Goal: Find specific page/section: Find specific page/section

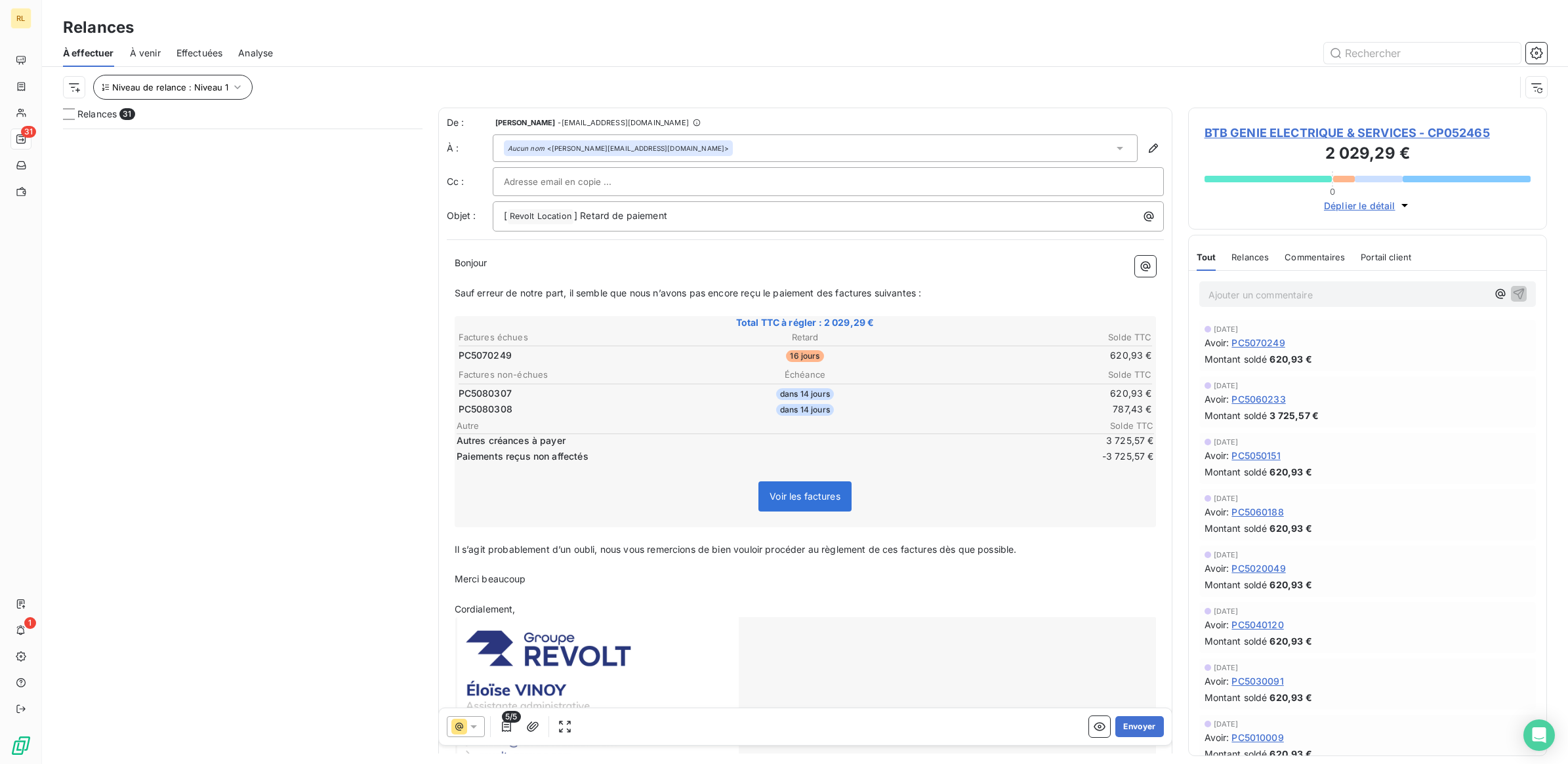
scroll to position [623, 346]
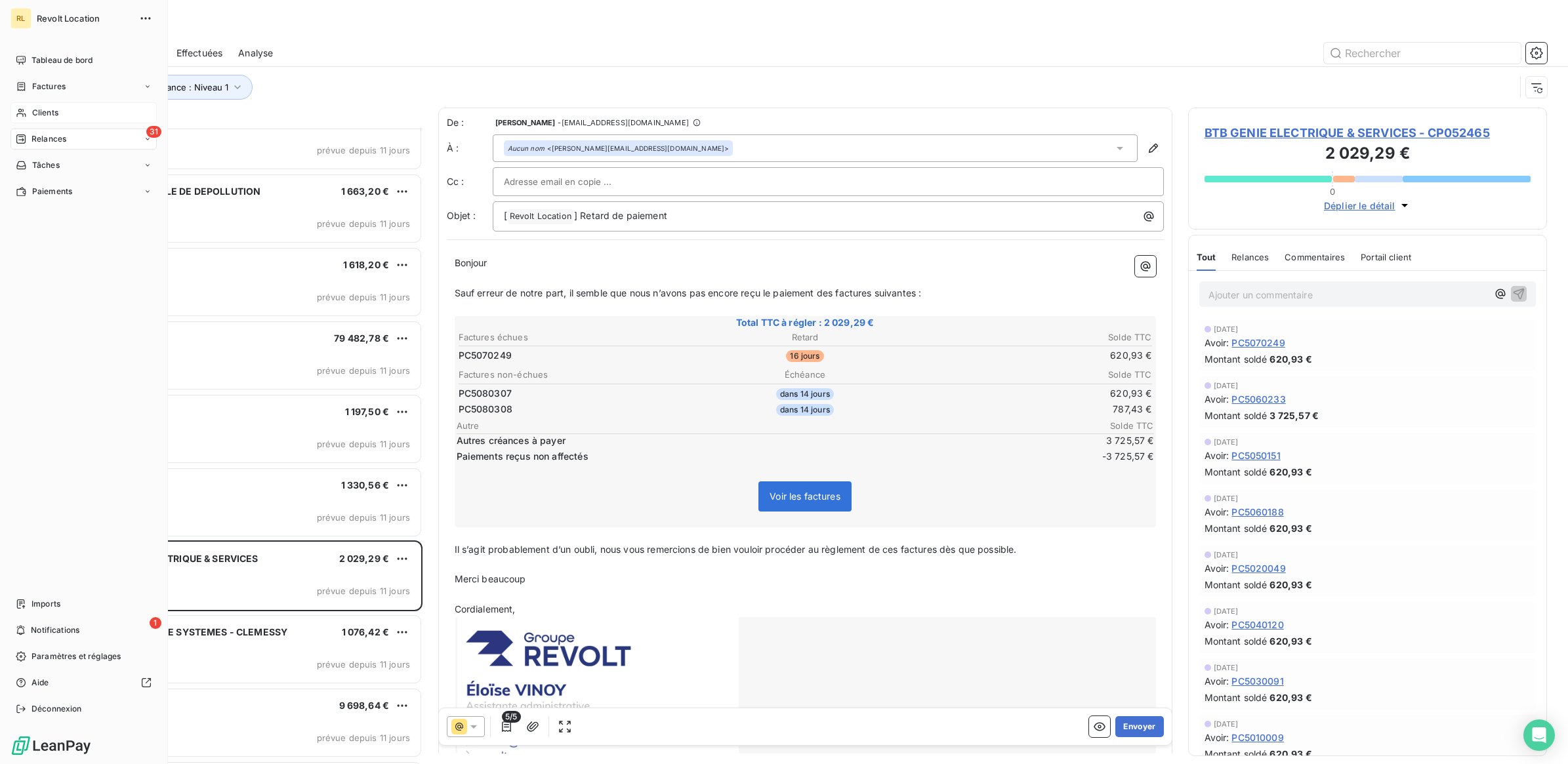
click at [60, 112] on div "Clients" at bounding box center [83, 112] width 146 height 21
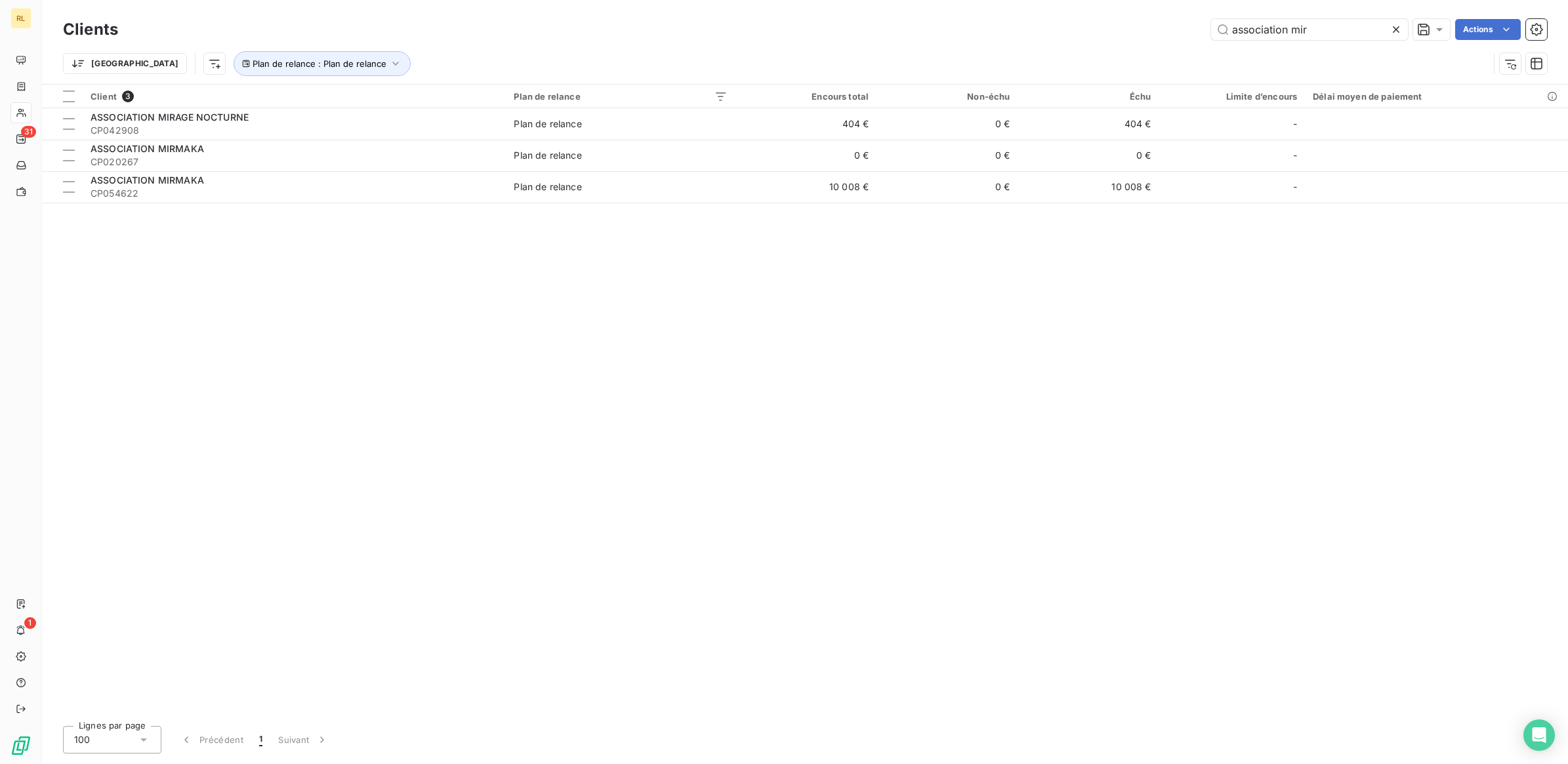
drag, startPoint x: 1326, startPoint y: 31, endPoint x: 1077, endPoint y: 24, distance: 249.1
click at [1077, 24] on div "association mir Actions" at bounding box center [840, 29] width 1413 height 21
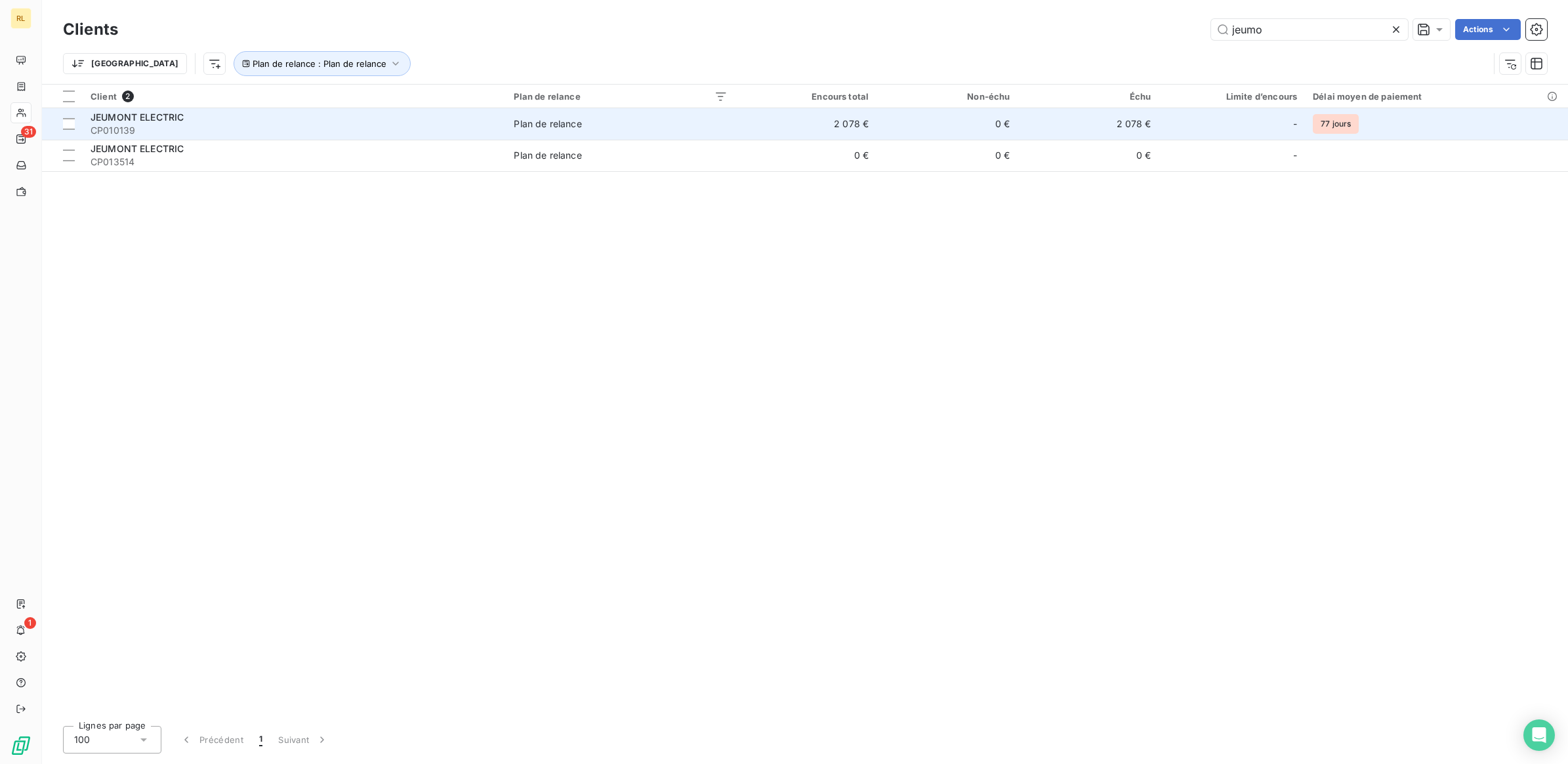
type input "jeumo"
click at [158, 126] on span "CP010139" at bounding box center [295, 130] width 408 height 13
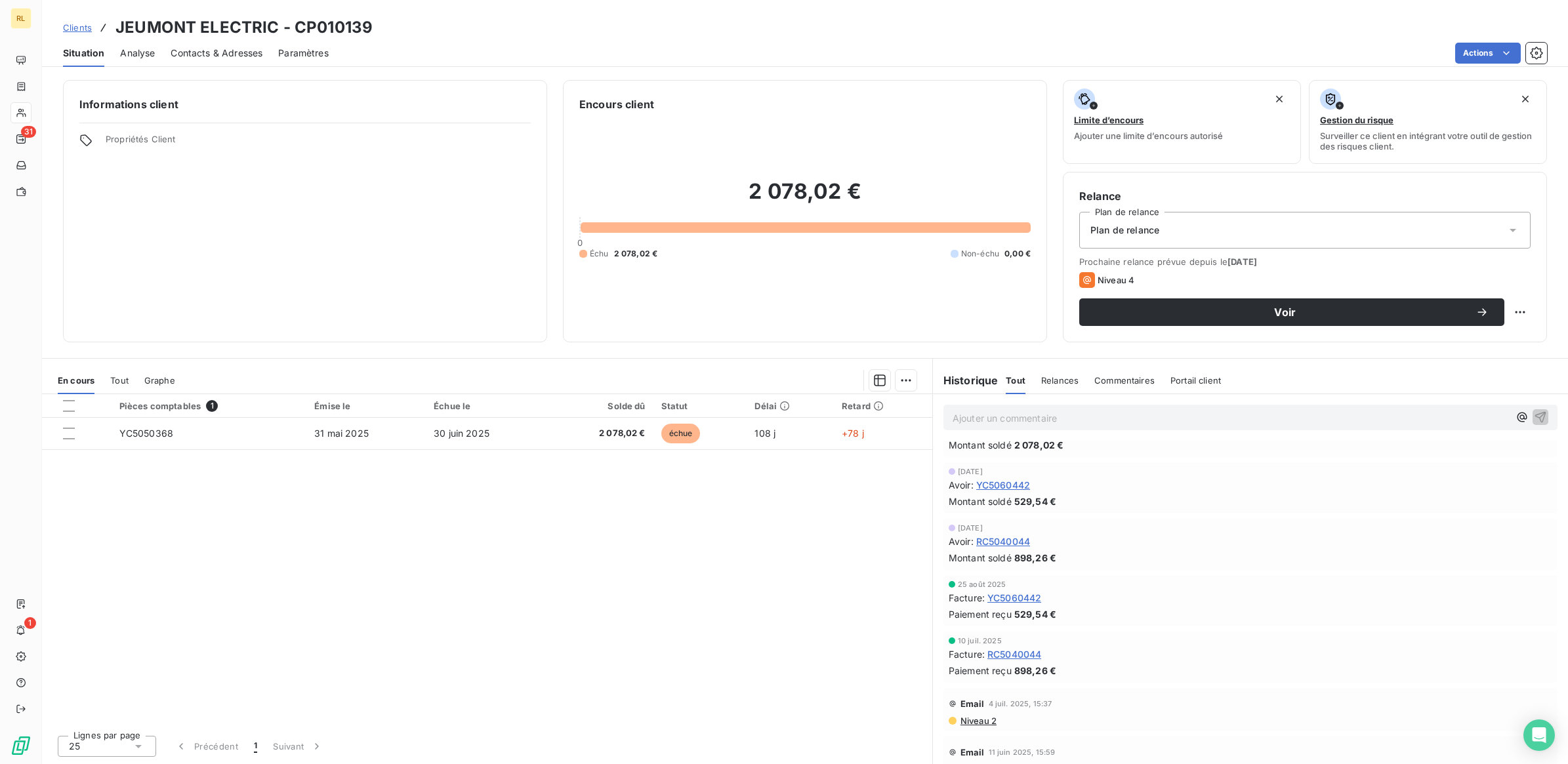
scroll to position [55, 0]
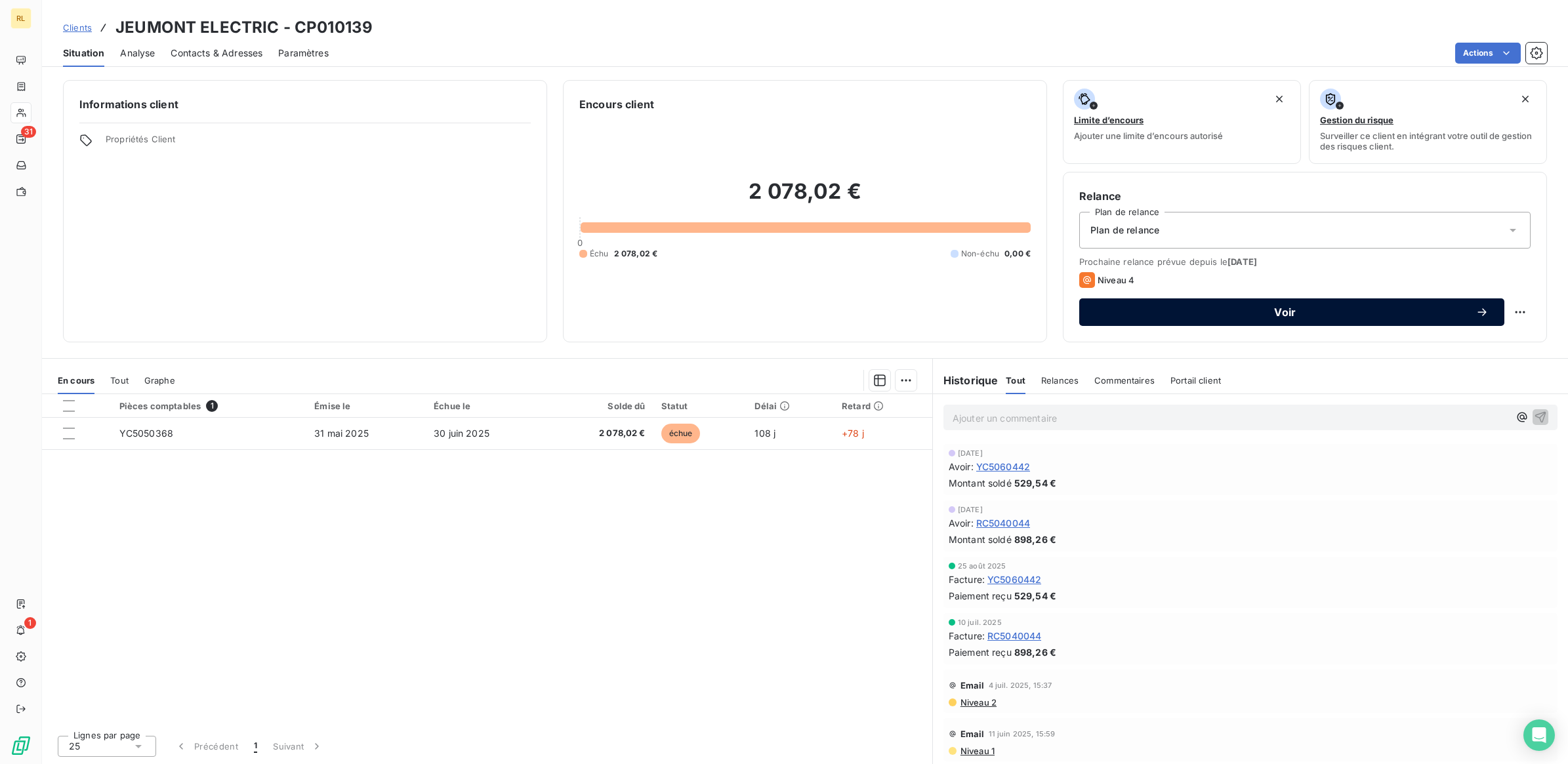
click at [1288, 307] on span "Voir" at bounding box center [1285, 312] width 380 height 10
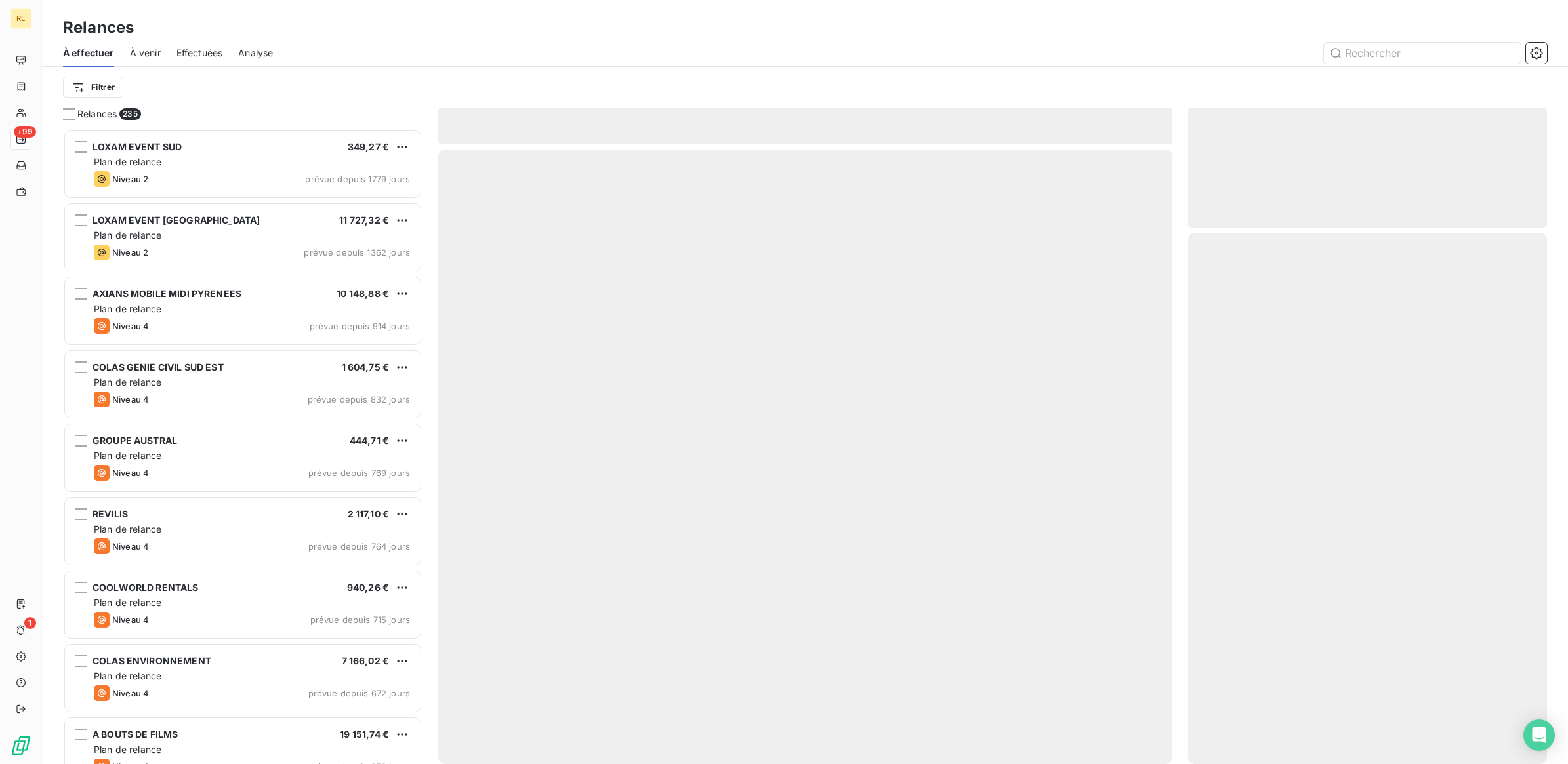
scroll to position [624, 346]
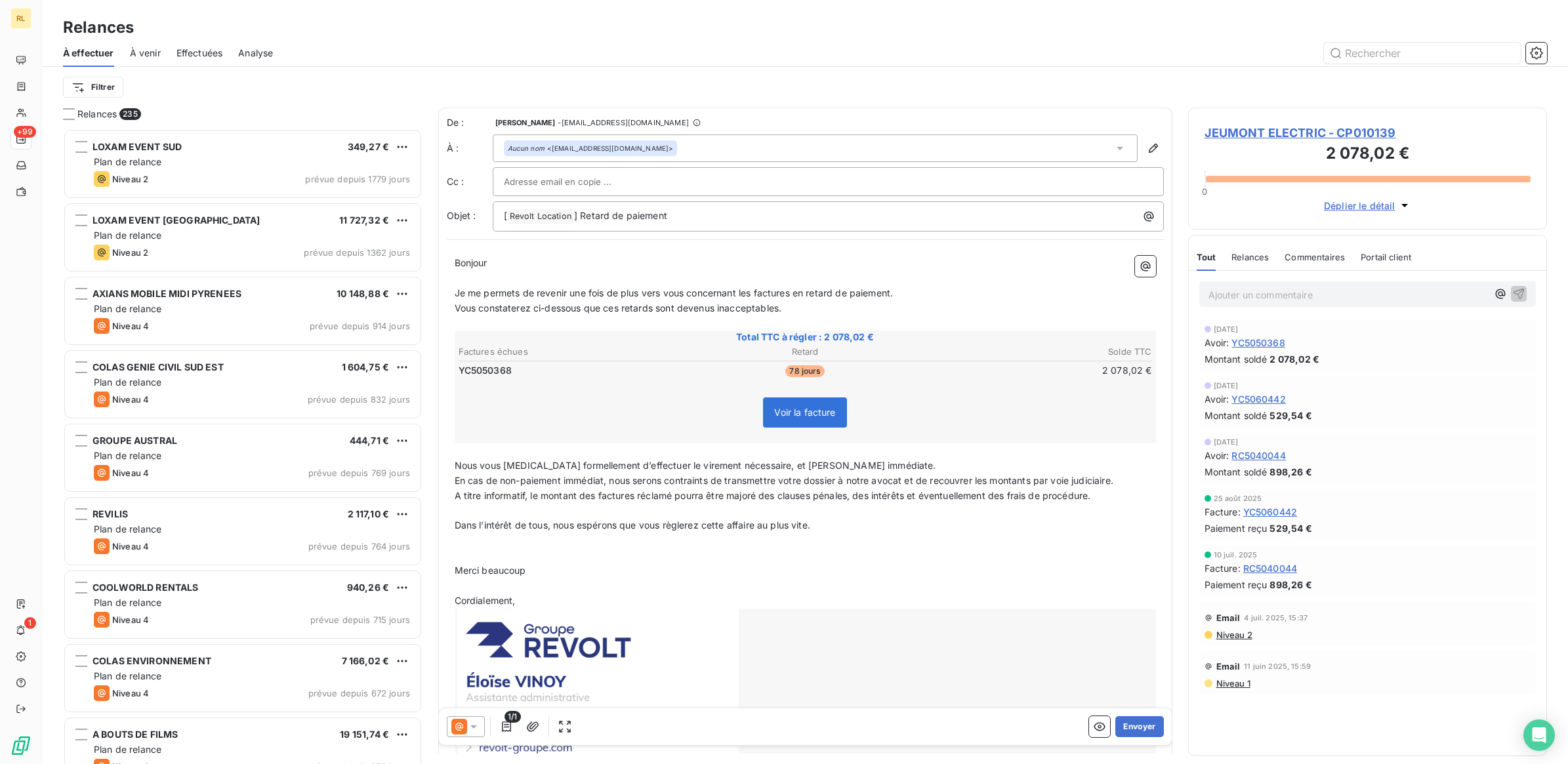
click at [477, 723] on icon at bounding box center [473, 727] width 13 height 13
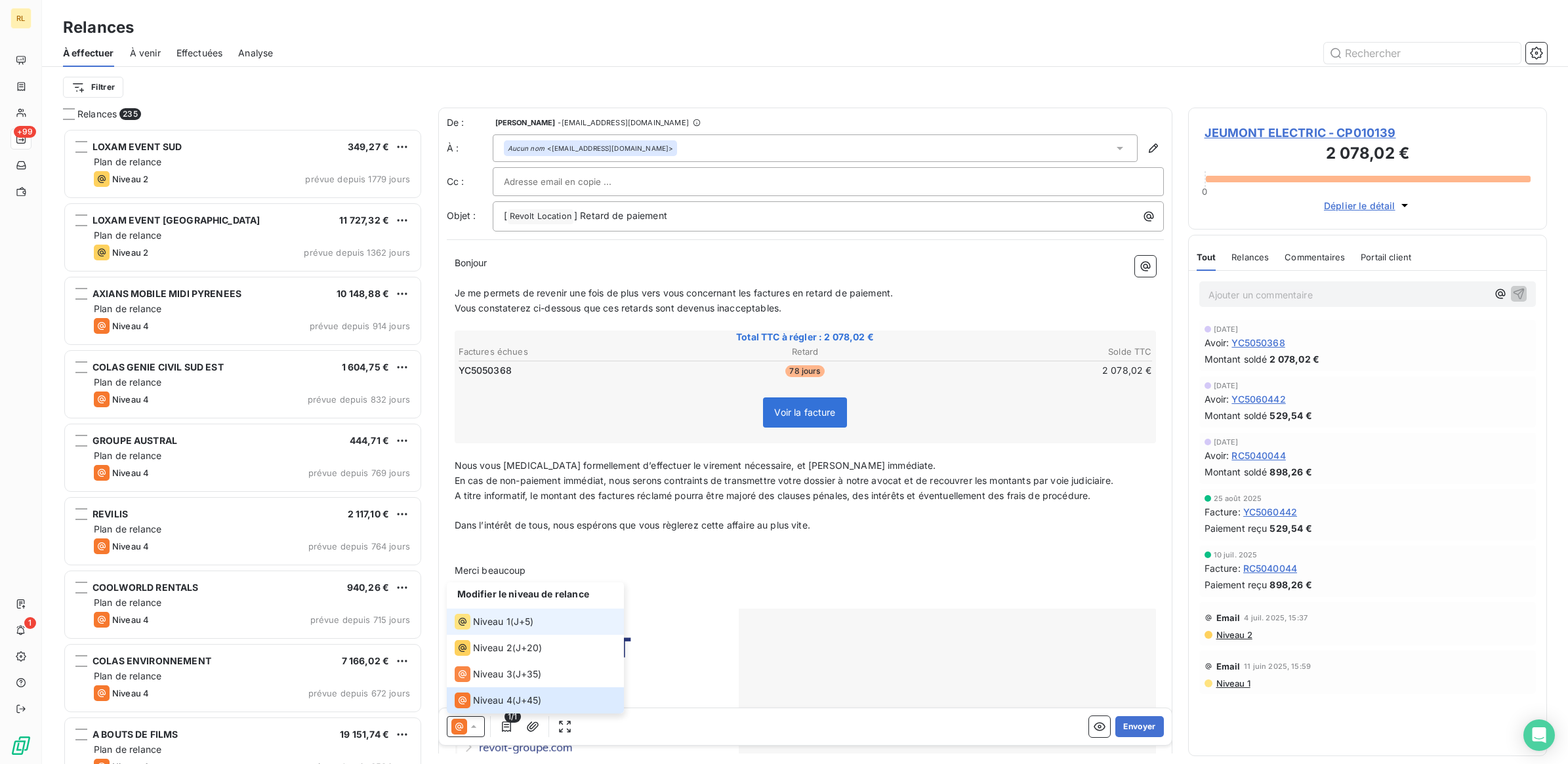
click at [505, 622] on span "Niveau 1" at bounding box center [492, 622] width 38 height 13
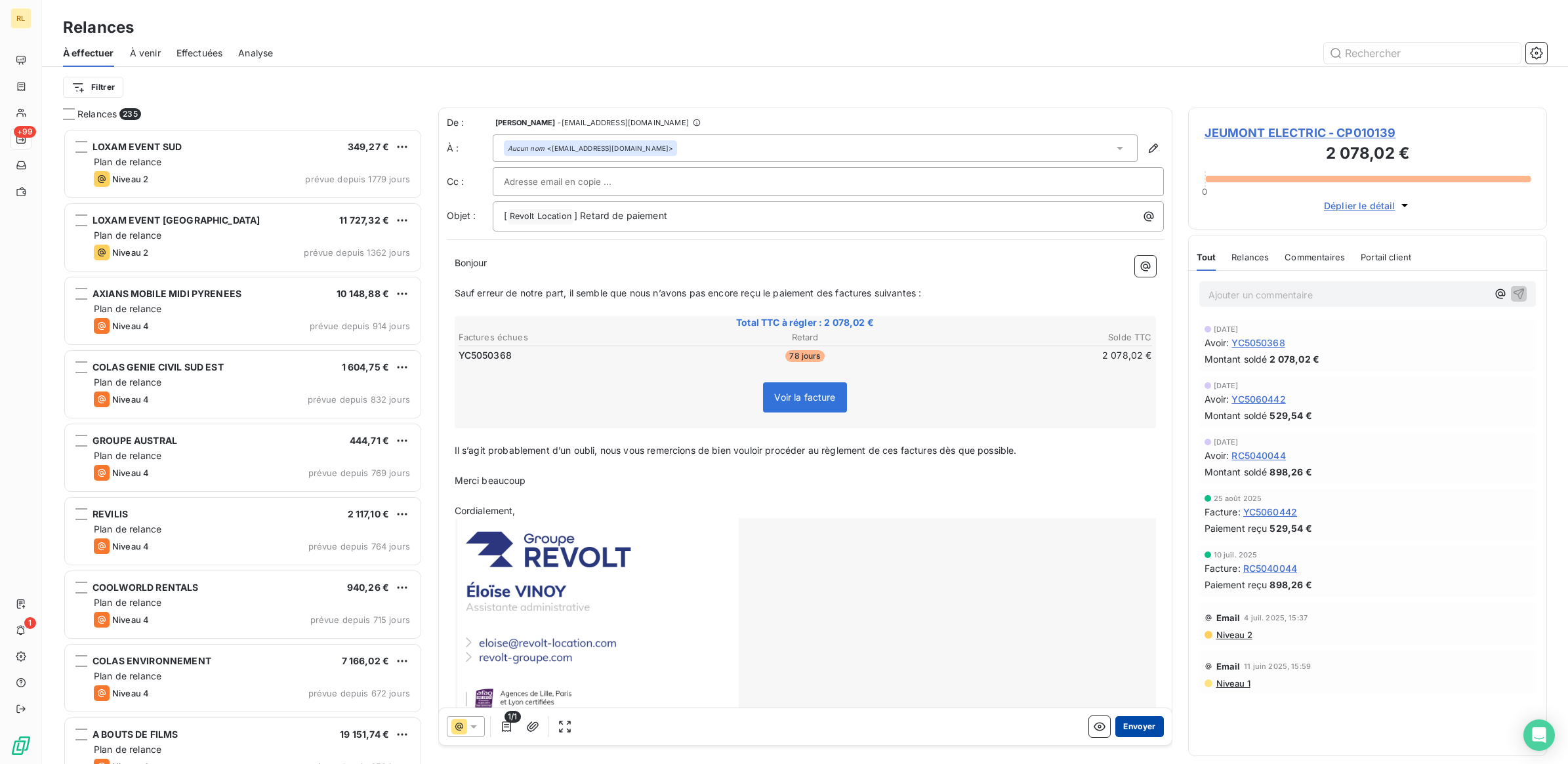
click at [1126, 727] on button "Envoyer" at bounding box center [1139, 727] width 48 height 21
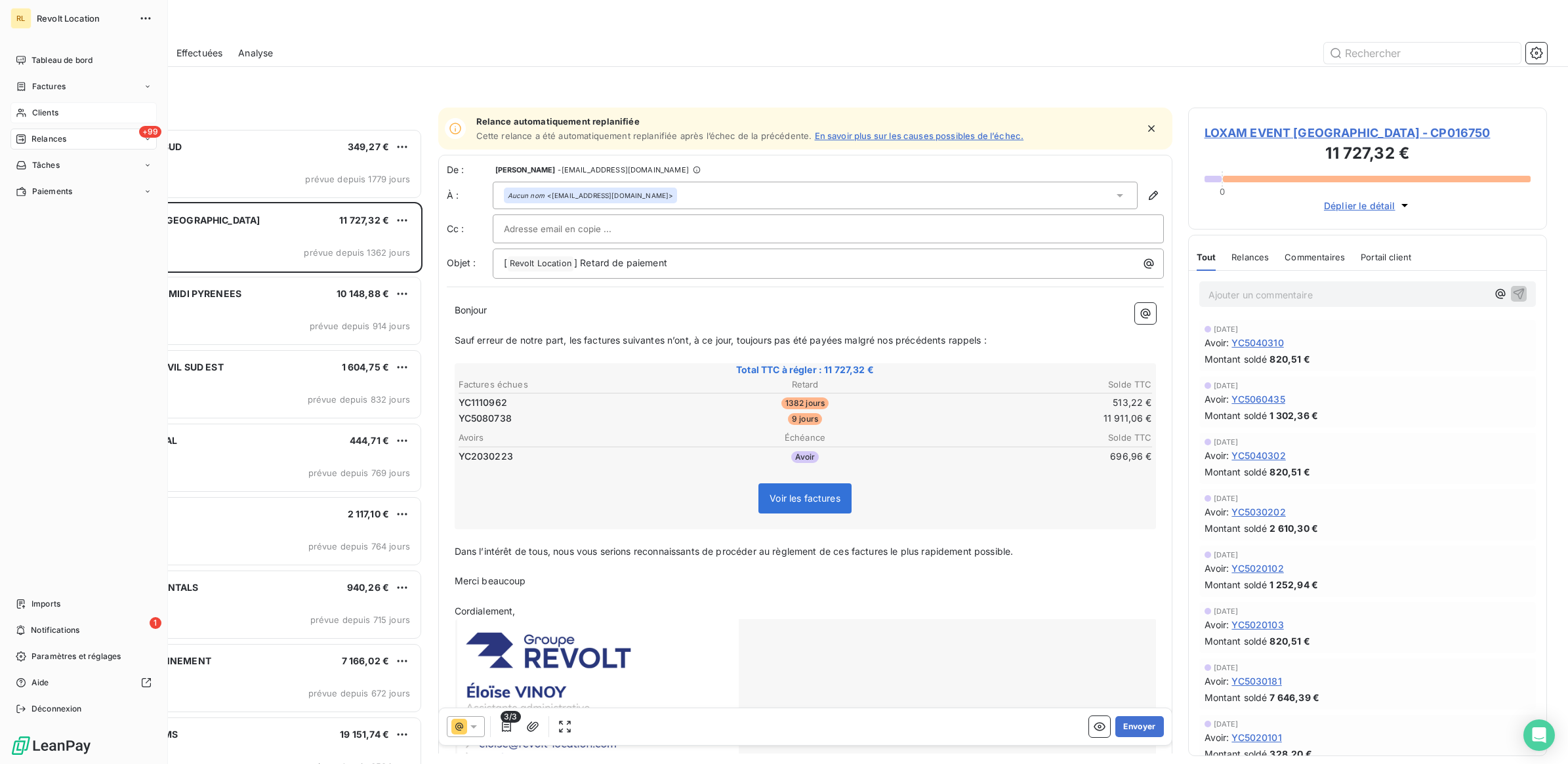
click at [37, 109] on span "Clients" at bounding box center [45, 112] width 27 height 12
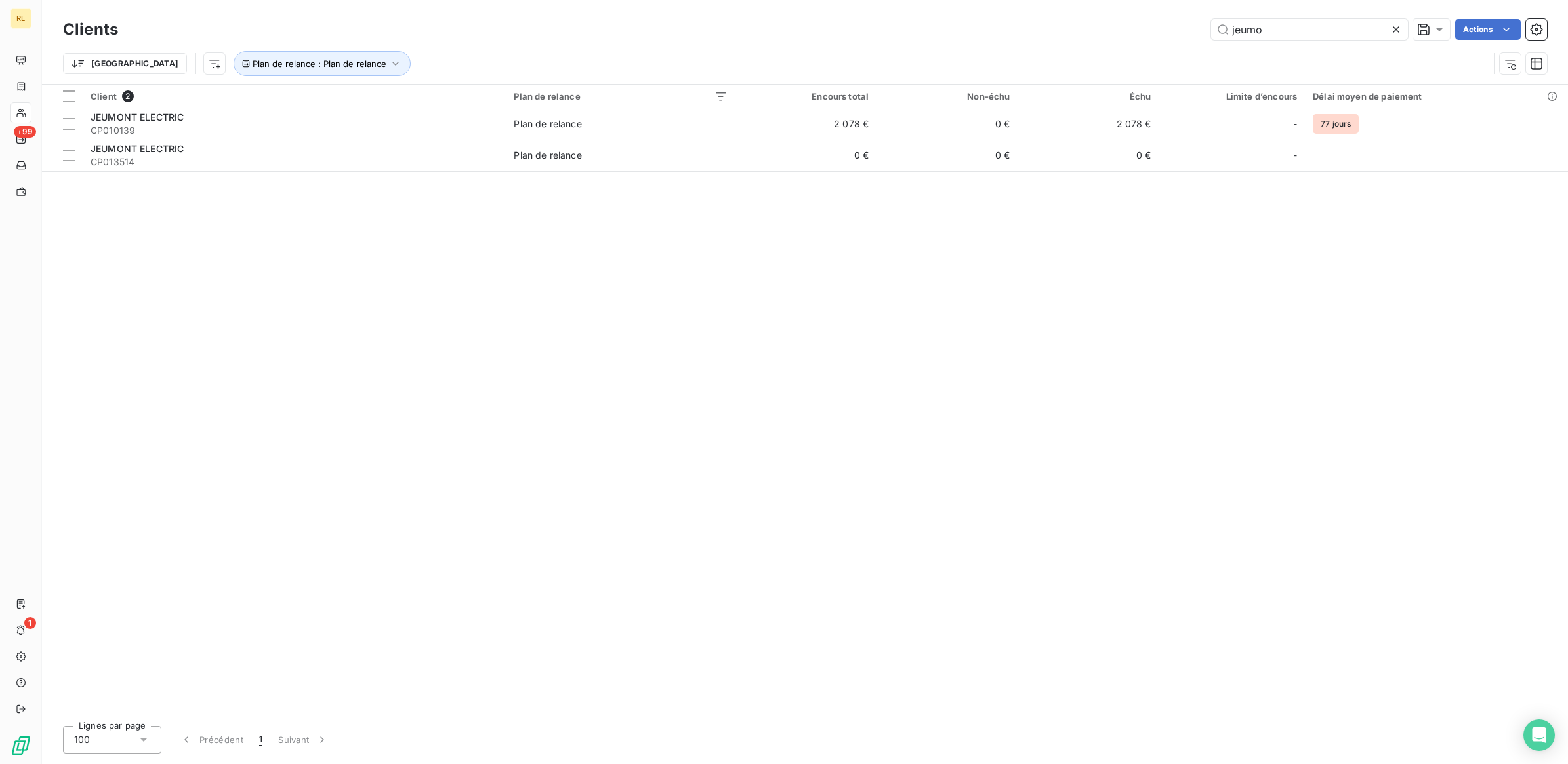
drag, startPoint x: 1309, startPoint y: 31, endPoint x: 1089, endPoint y: 31, distance: 220.0
click at [1091, 31] on div "jeumo Actions" at bounding box center [840, 29] width 1413 height 21
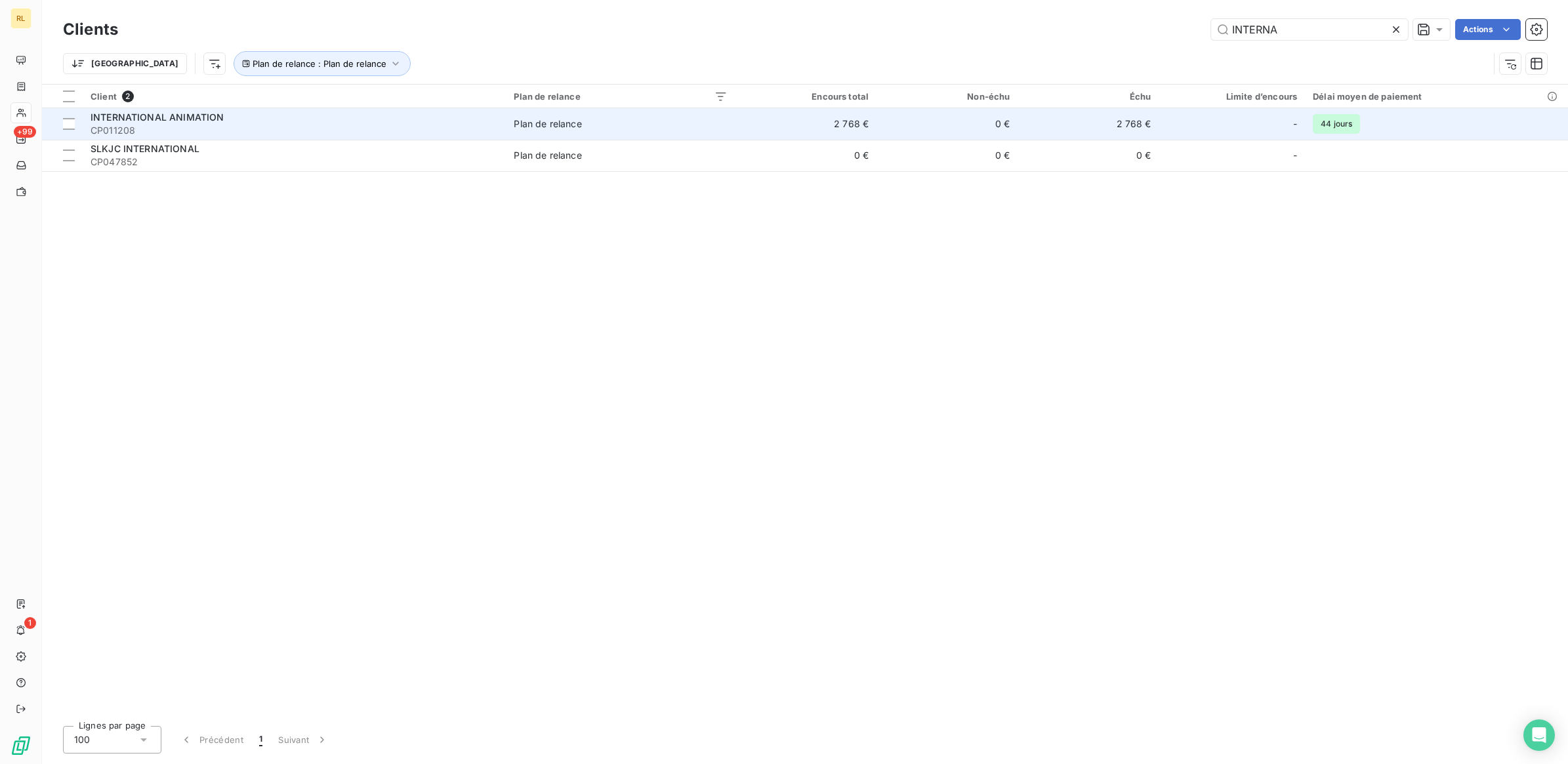
type input "INTERNA"
click at [152, 123] on span "INTERNATIONAL ANIMATION" at bounding box center [157, 117] width 133 height 11
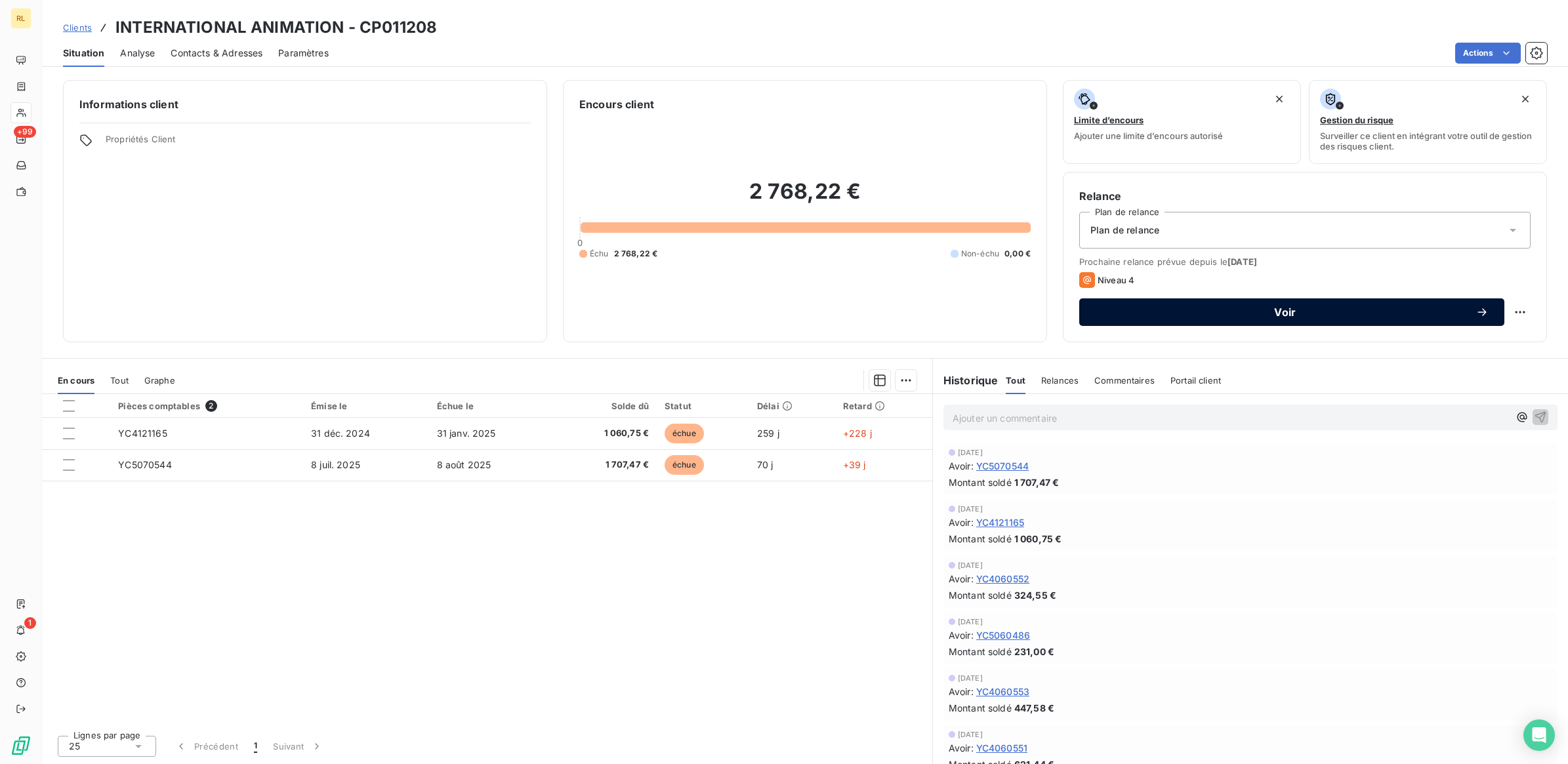
click at [1293, 313] on span "Voir" at bounding box center [1285, 312] width 380 height 10
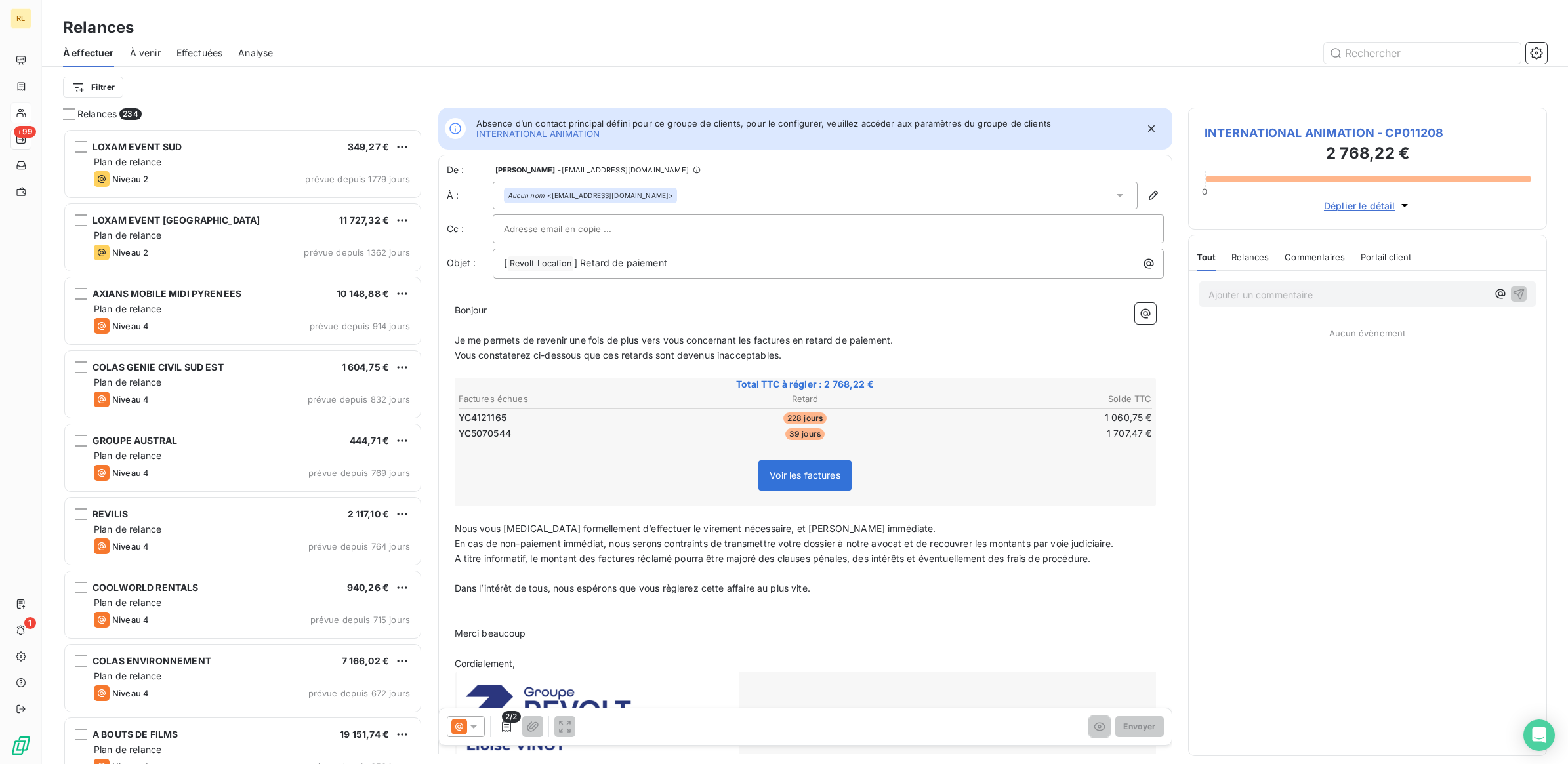
scroll to position [624, 346]
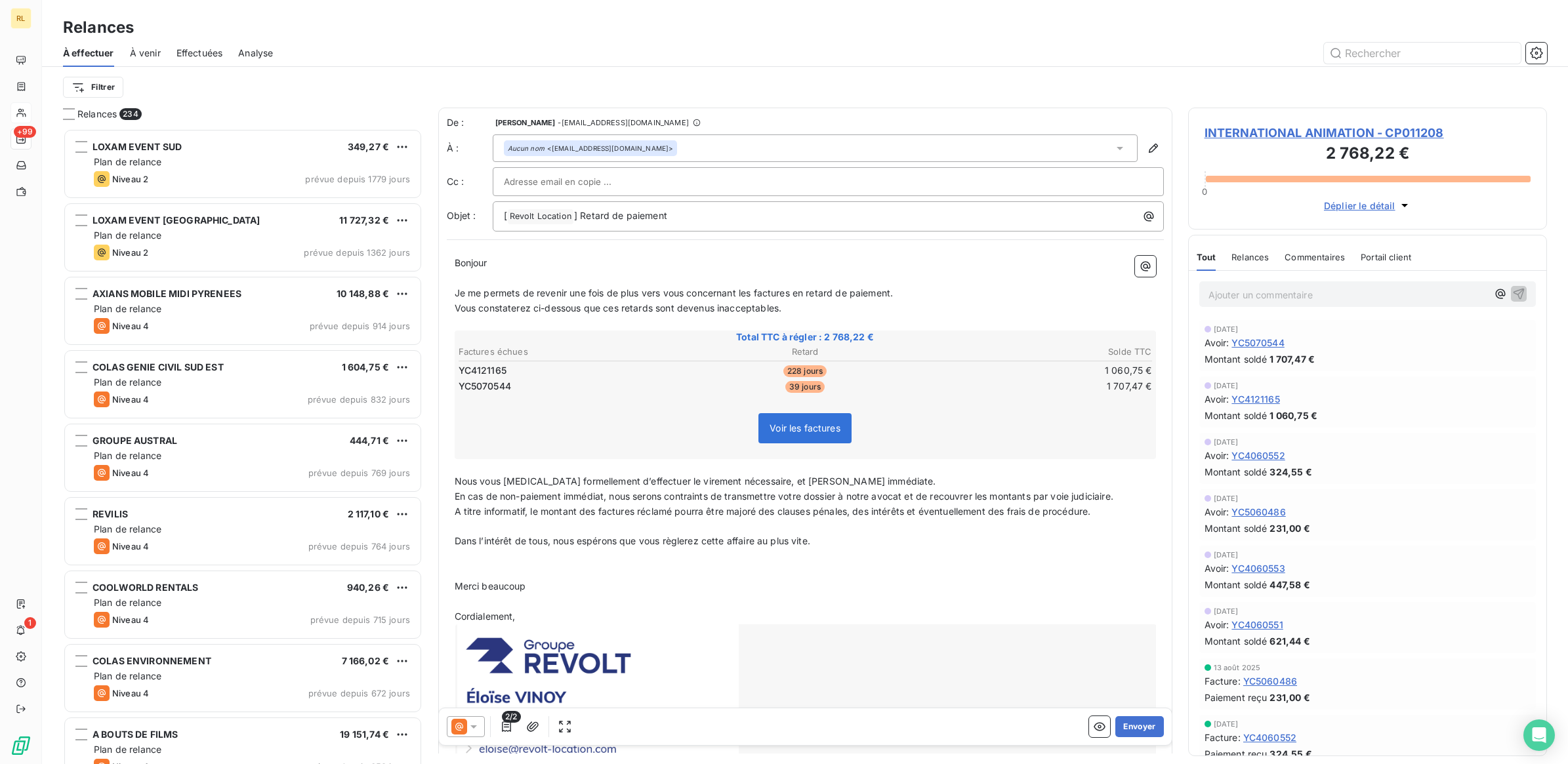
click at [473, 720] on icon at bounding box center [473, 727] width 13 height 13
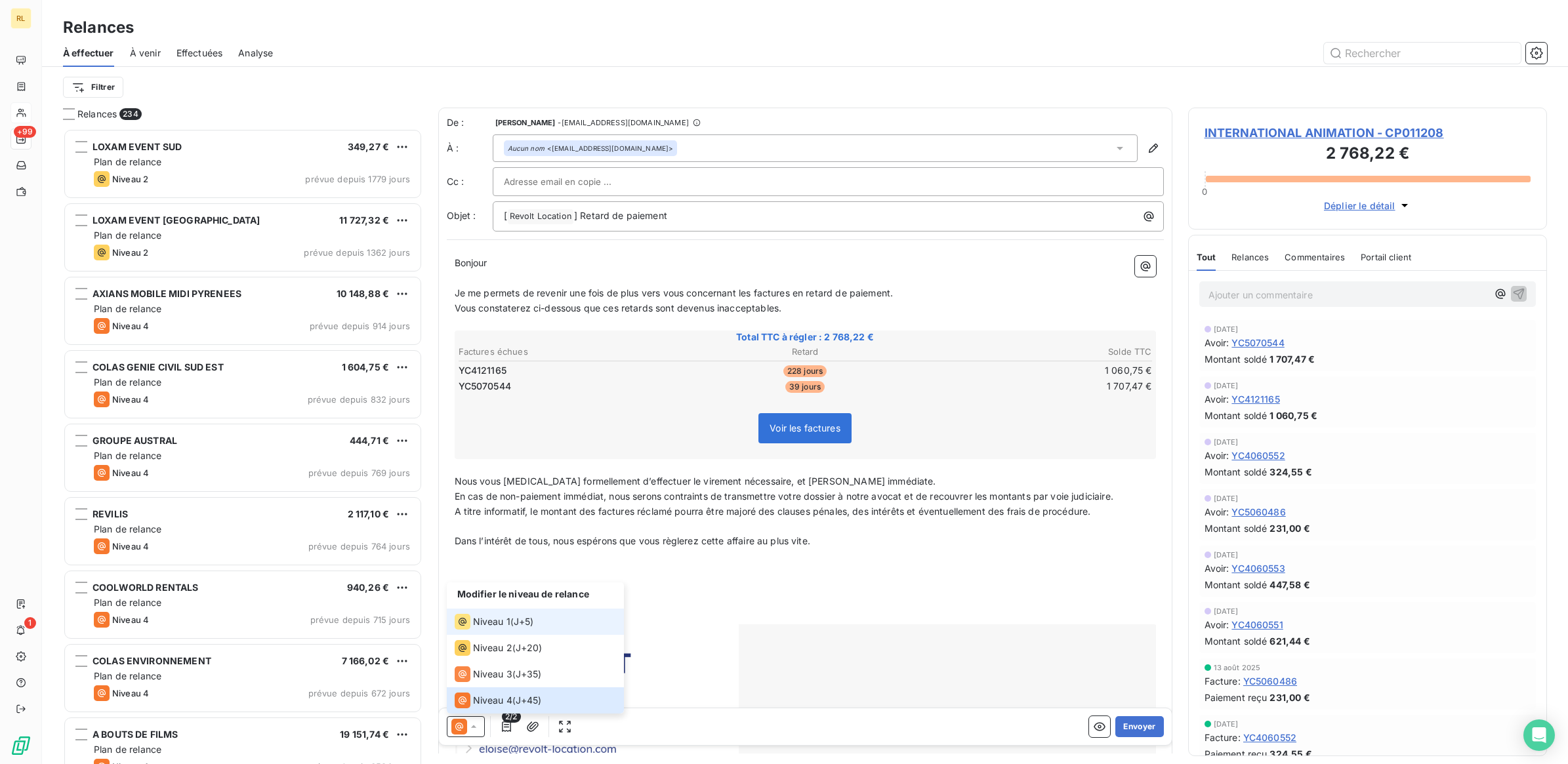
click at [504, 623] on span "Niveau 1" at bounding box center [492, 622] width 38 height 13
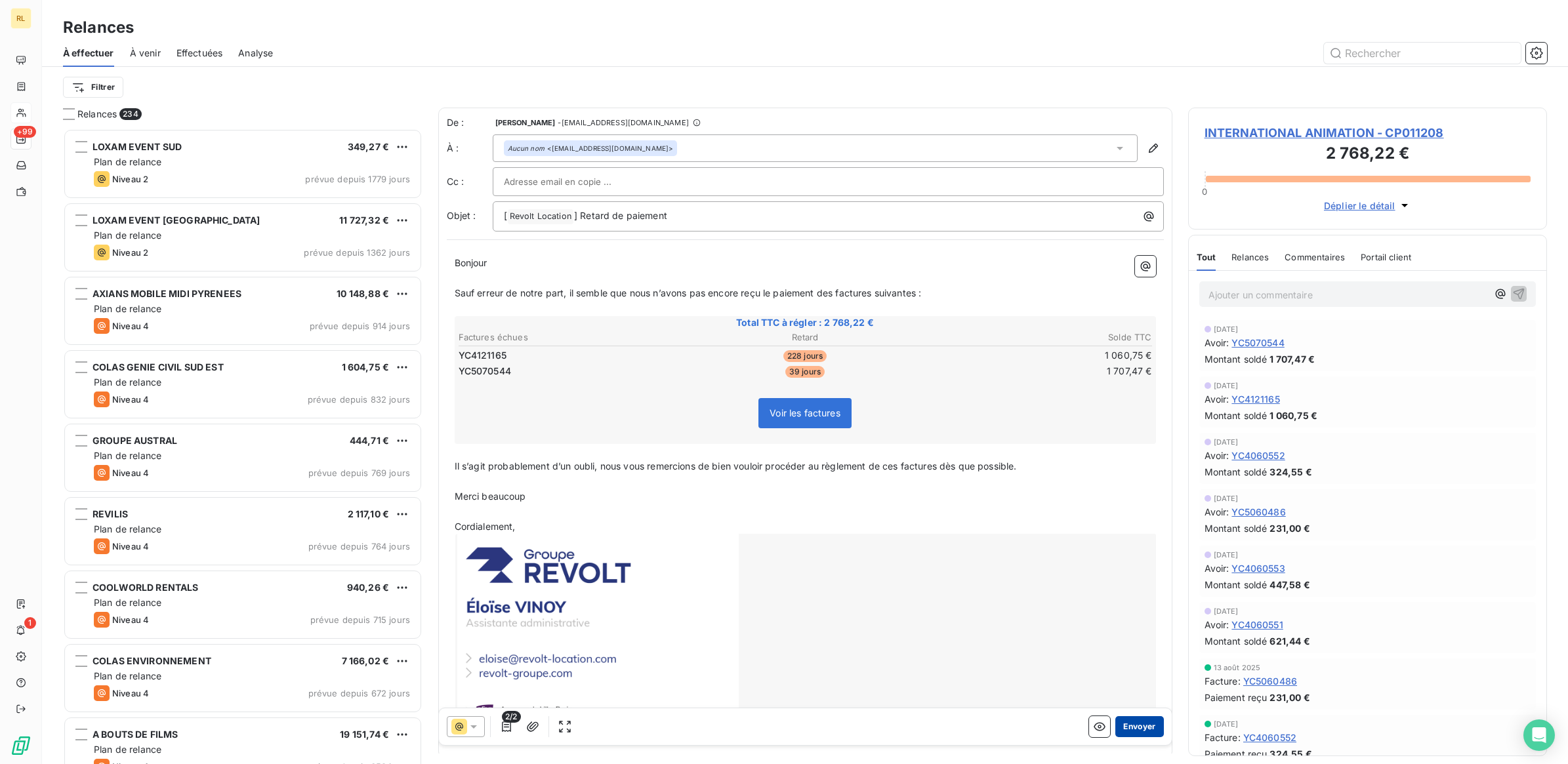
click at [1130, 725] on button "Envoyer" at bounding box center [1139, 727] width 48 height 21
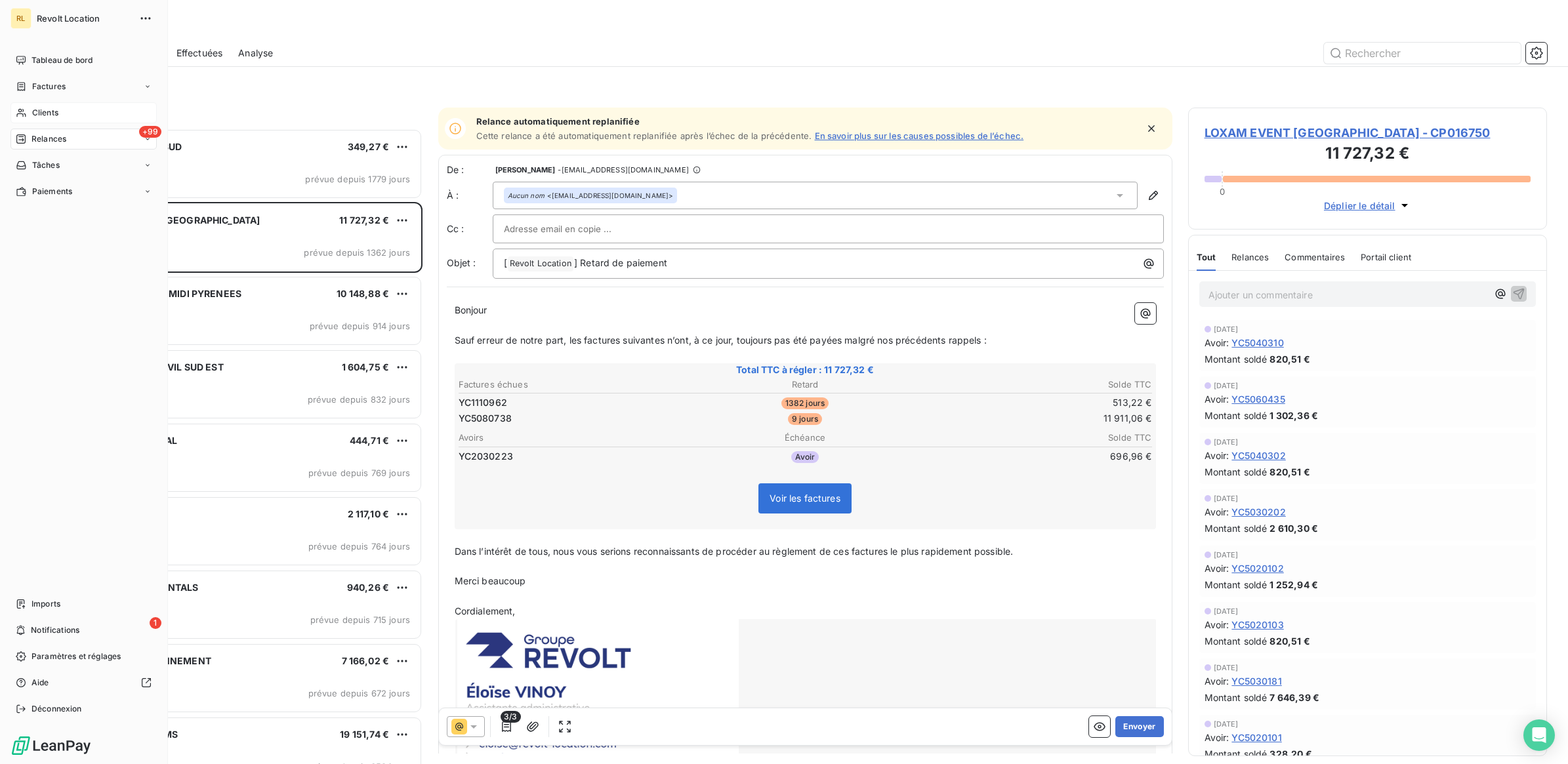
click at [68, 105] on div "Clients" at bounding box center [83, 112] width 146 height 21
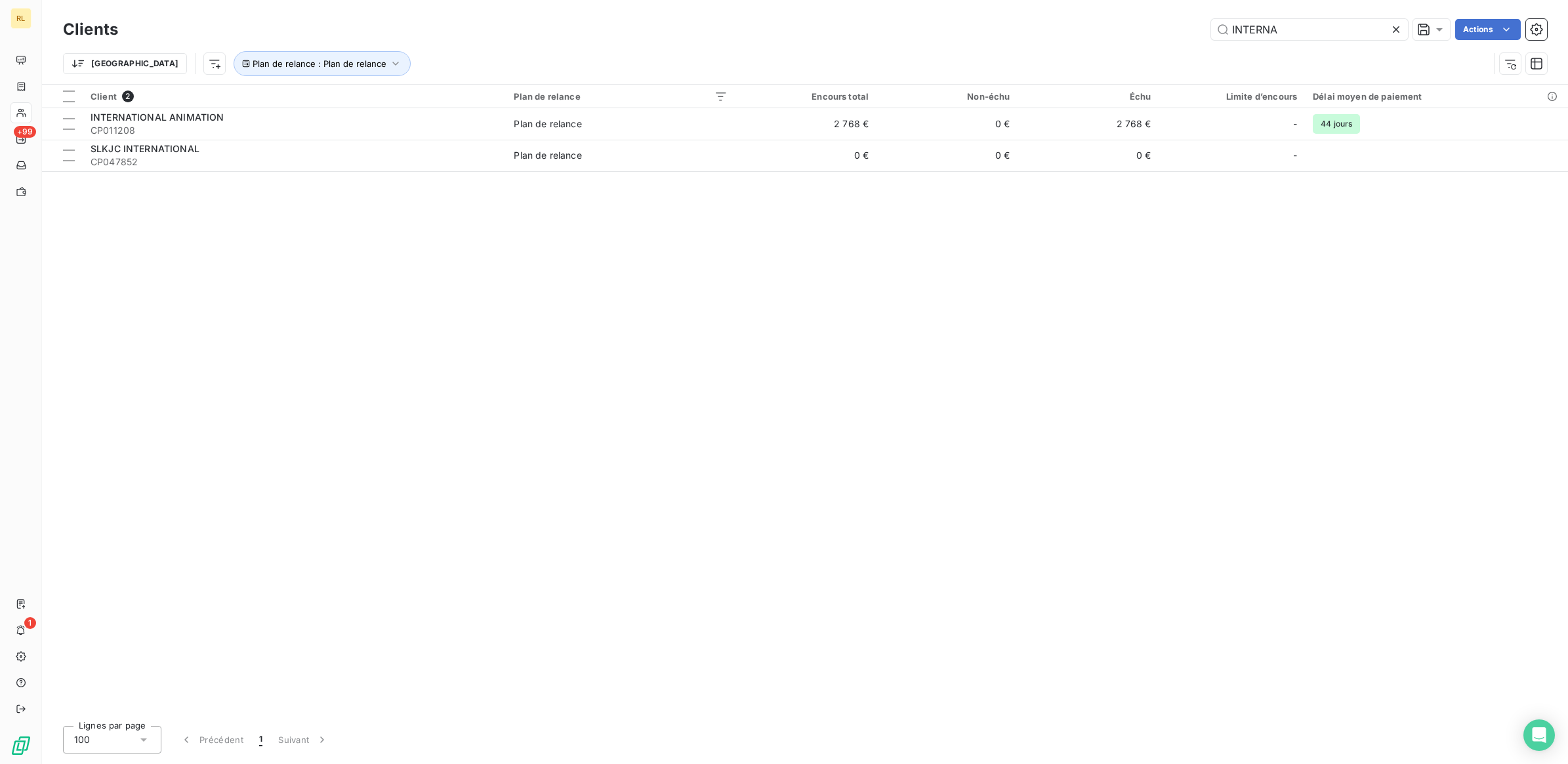
drag, startPoint x: 1284, startPoint y: 34, endPoint x: 1178, endPoint y: 38, distance: 106.1
click at [1178, 38] on div "INTERNA Actions" at bounding box center [840, 29] width 1413 height 21
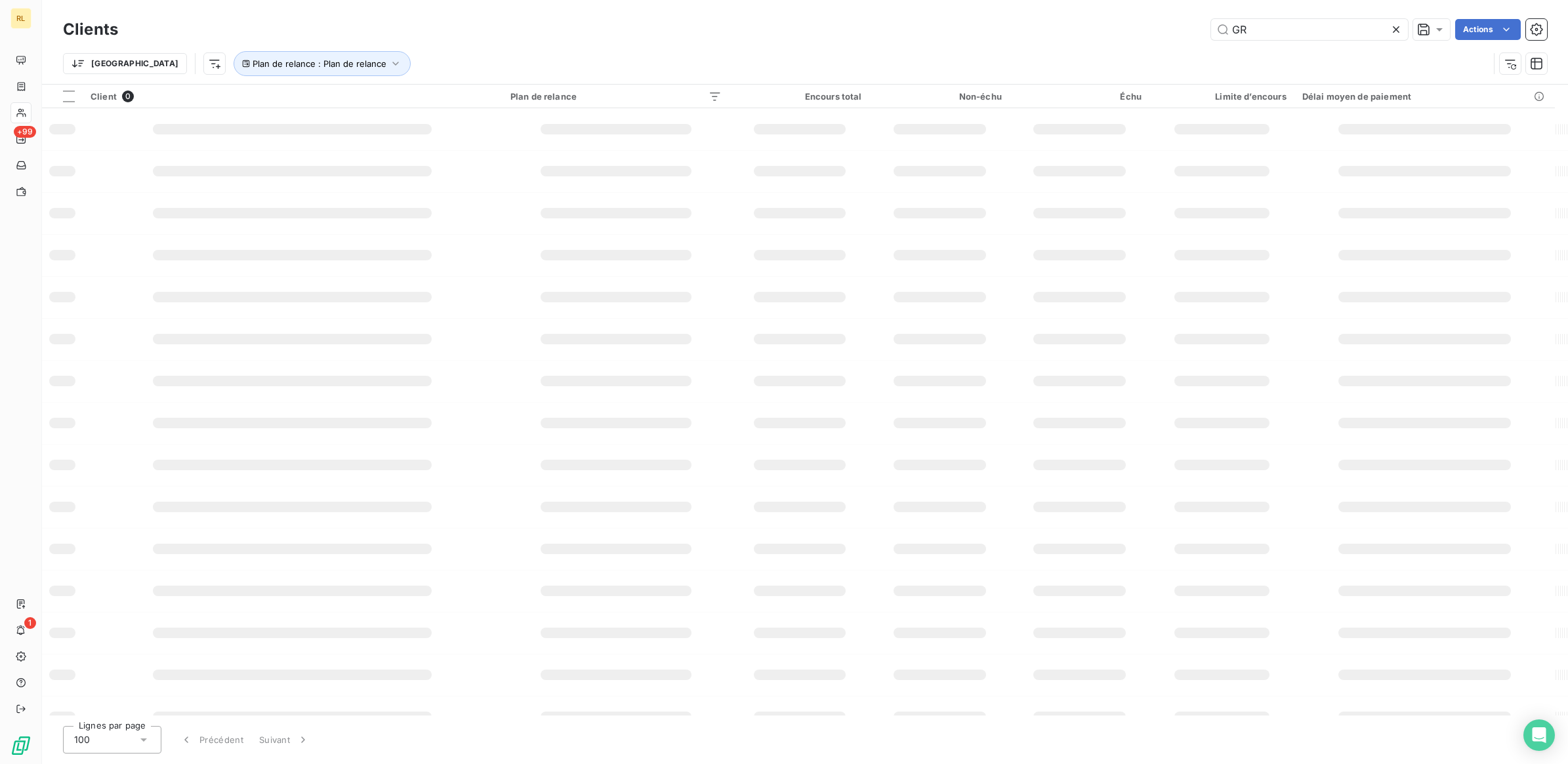
type input "G"
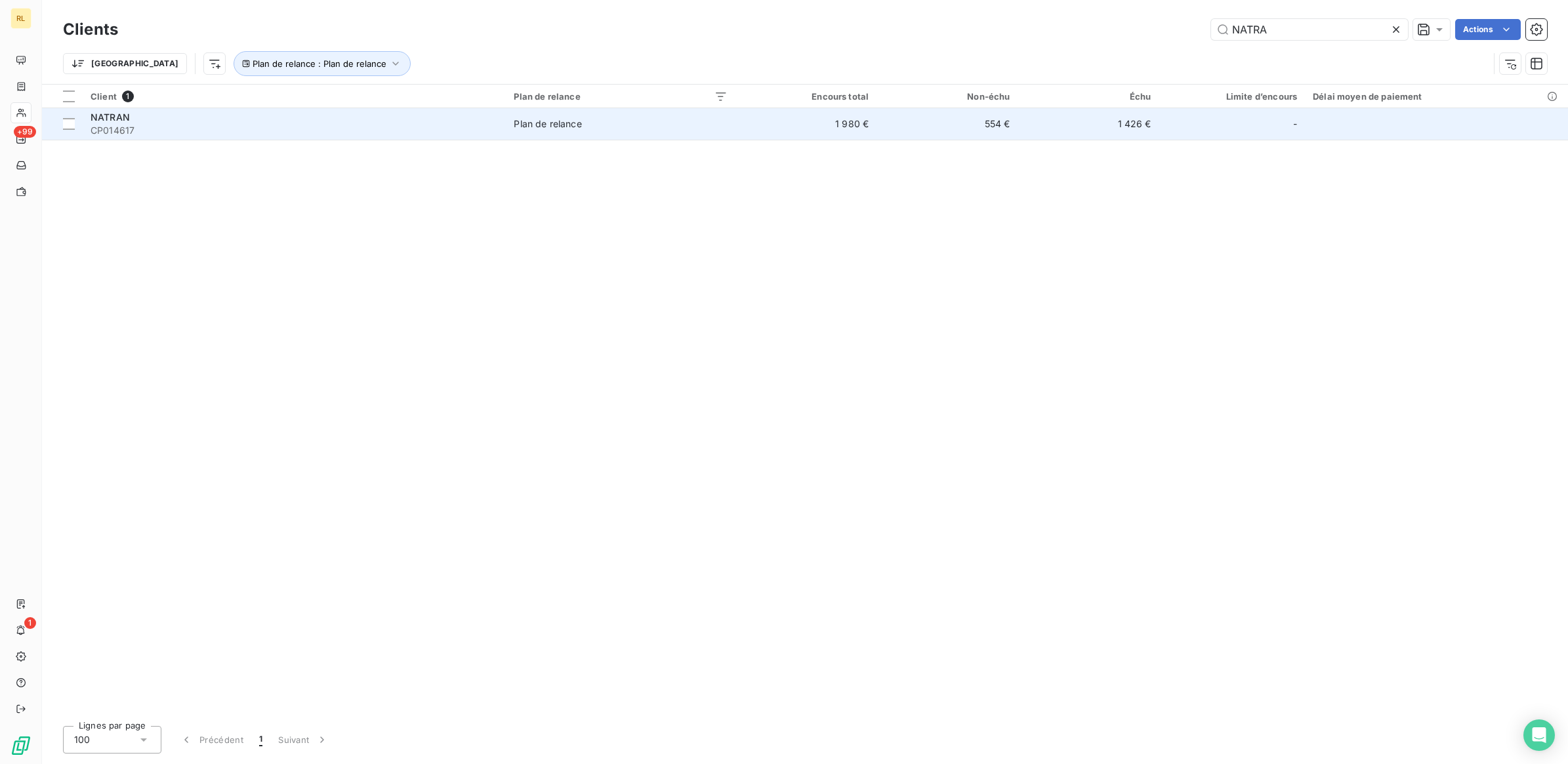
type input "NATRA"
click at [365, 120] on div "NATRAN" at bounding box center [295, 117] width 408 height 13
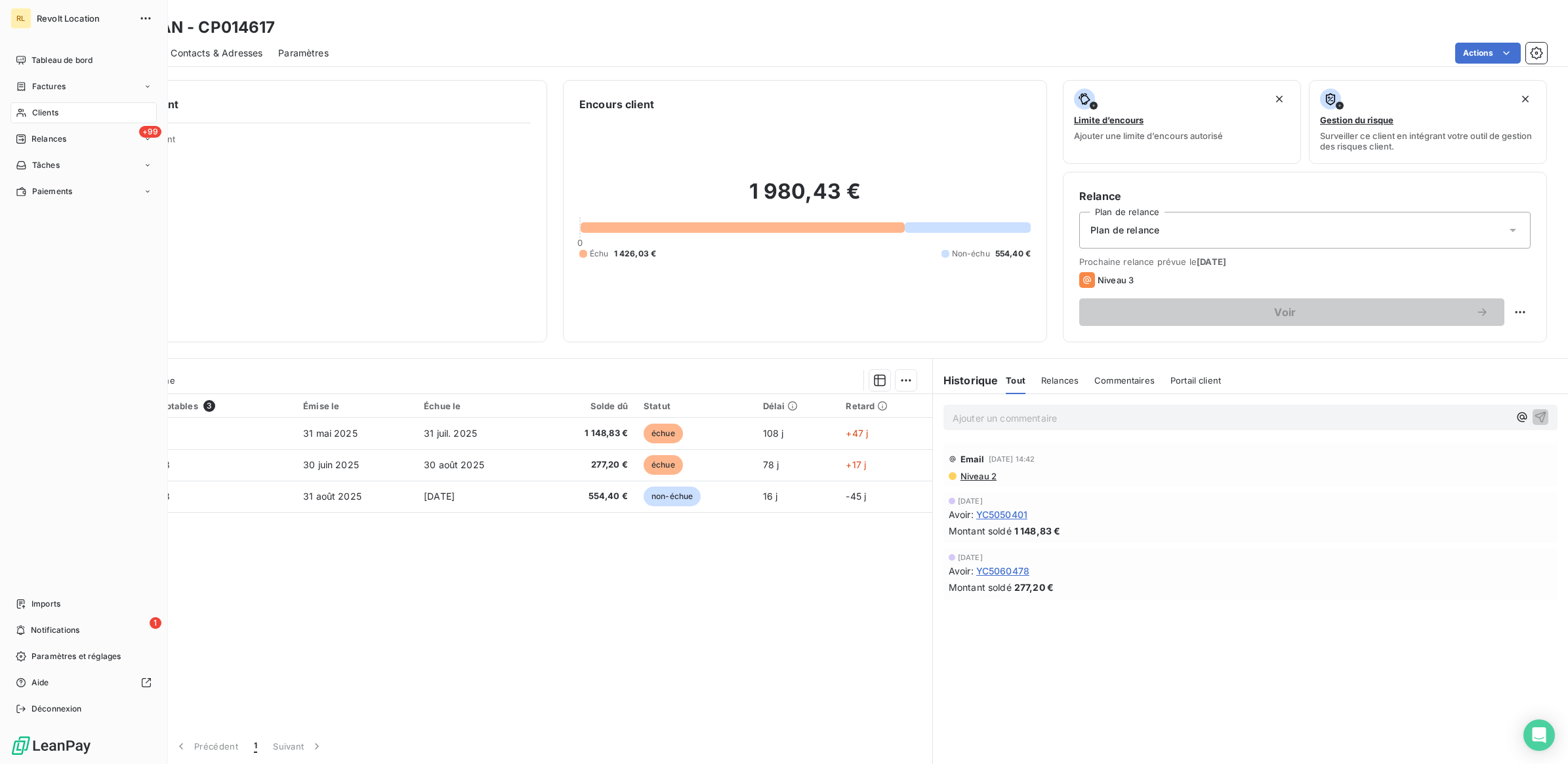
click at [80, 112] on div "Clients" at bounding box center [83, 112] width 146 height 21
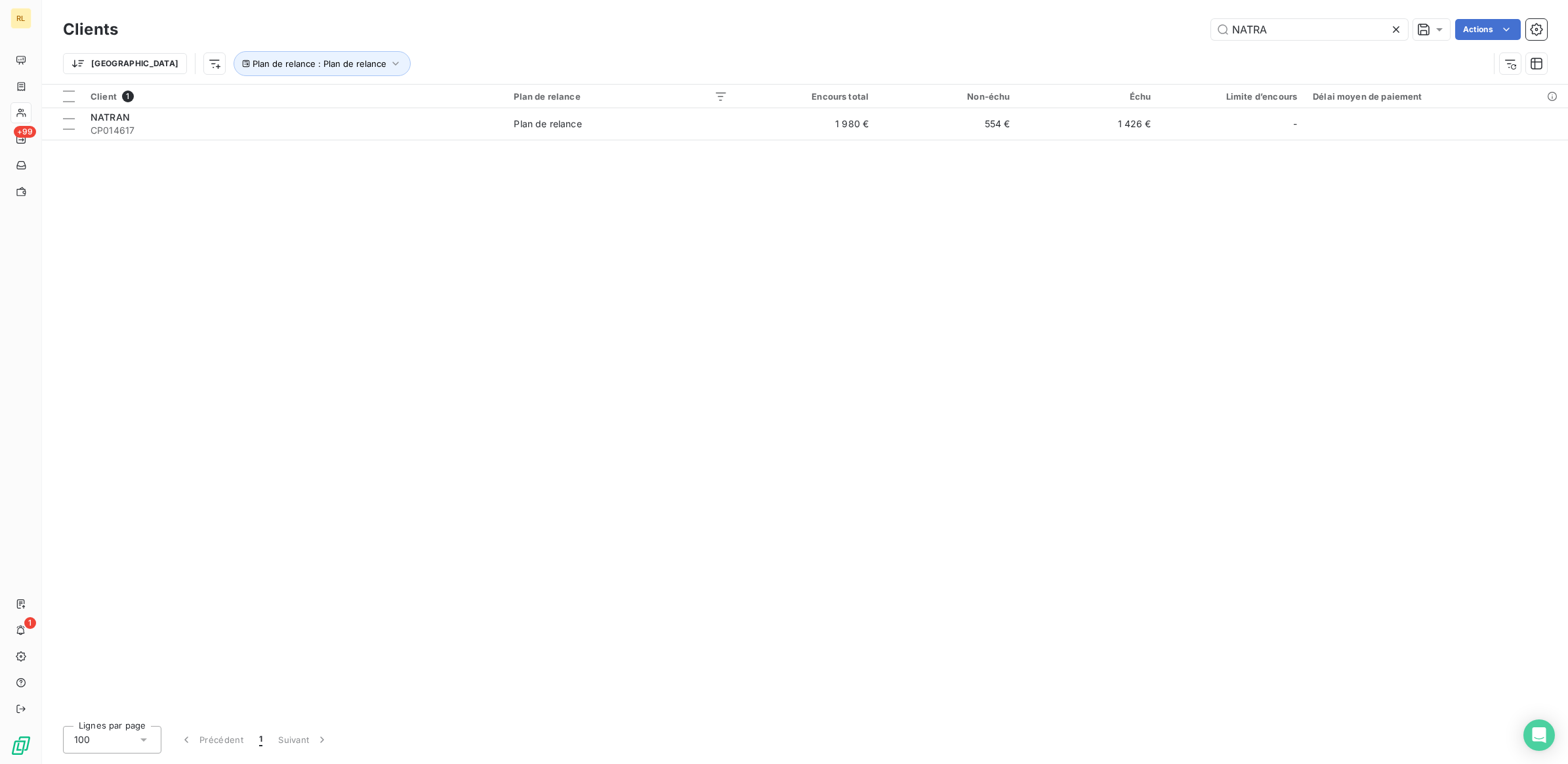
drag, startPoint x: 1299, startPoint y: 30, endPoint x: 1084, endPoint y: 18, distance: 215.3
click at [1084, 18] on div "Clients NATRA Actions" at bounding box center [805, 29] width 1484 height 27
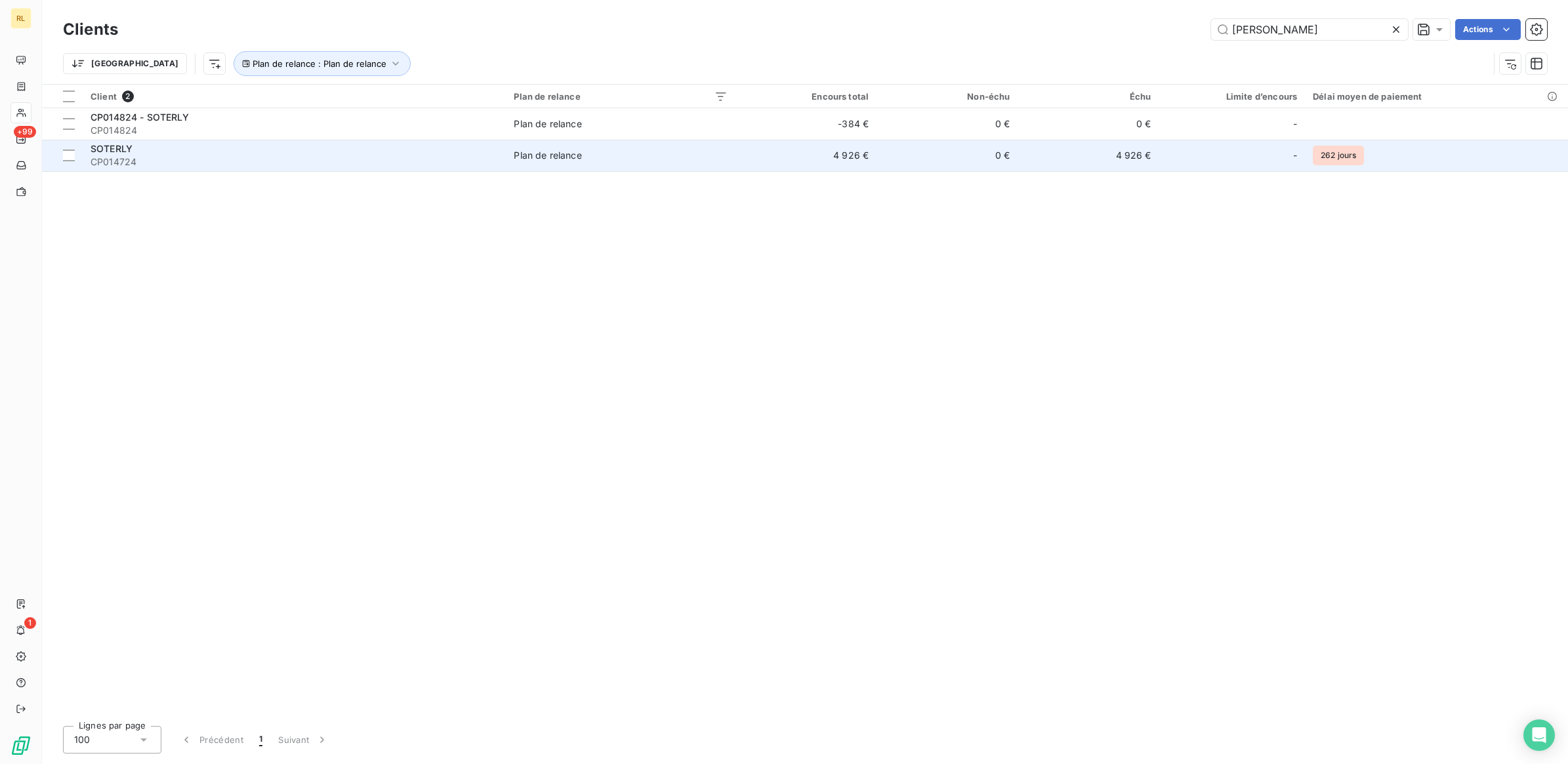
type input "[PERSON_NAME]"
click at [223, 151] on div "SOTERLY" at bounding box center [295, 148] width 408 height 13
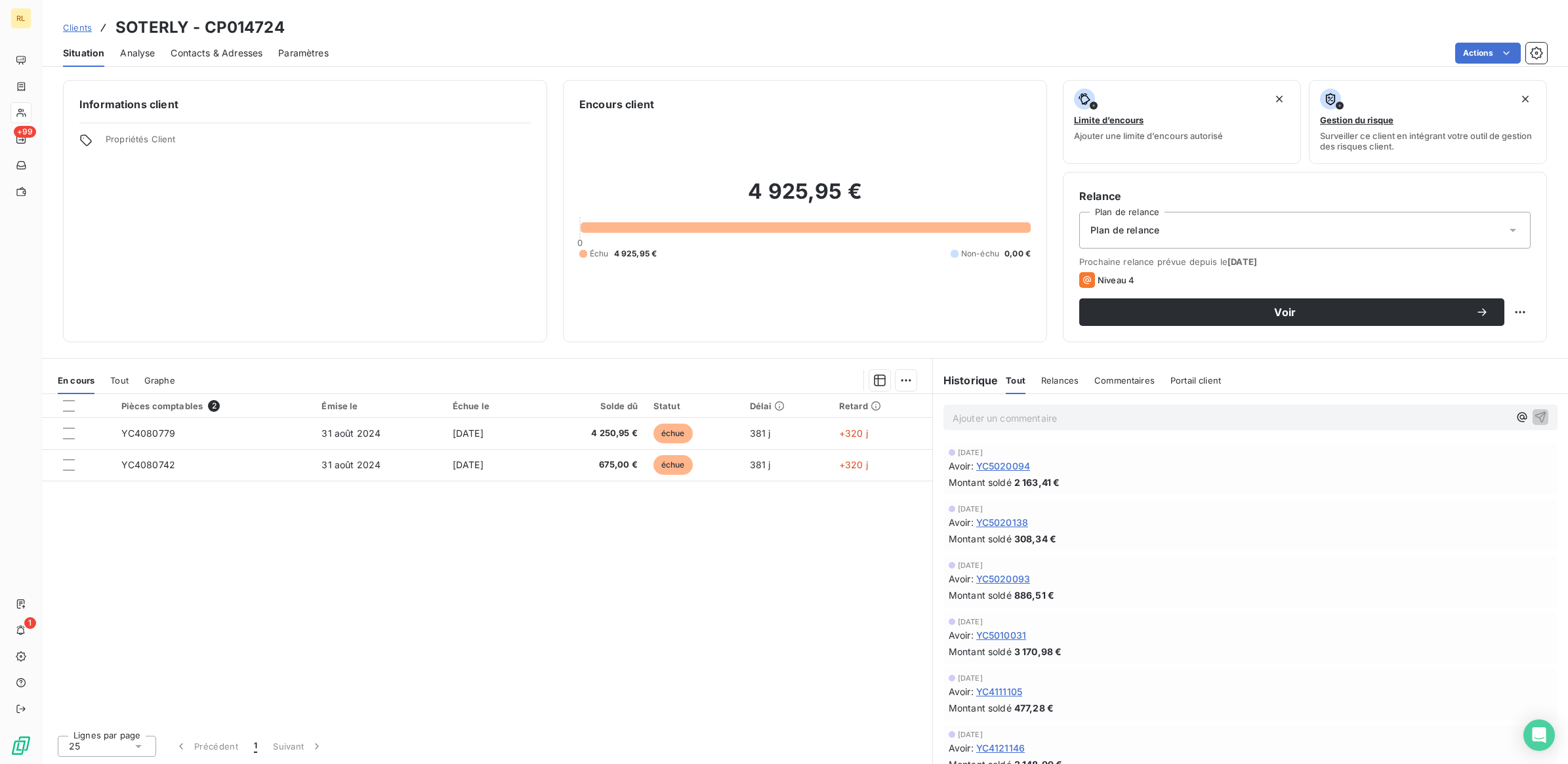
click at [1220, 589] on div "Montant soldé 886,51 €" at bounding box center [1250, 595] width 604 height 14
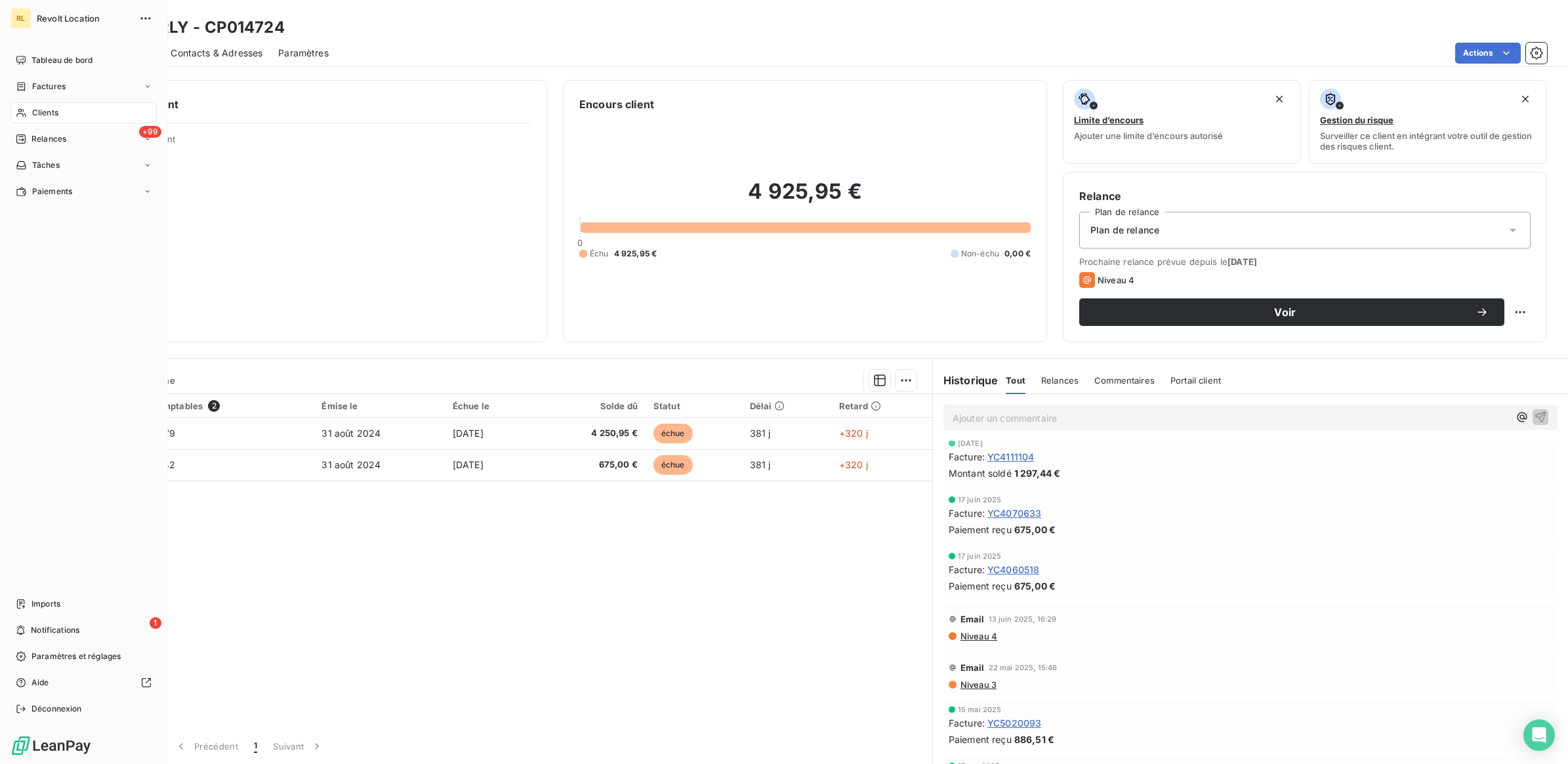
click at [50, 112] on span "Clients" at bounding box center [45, 112] width 27 height 12
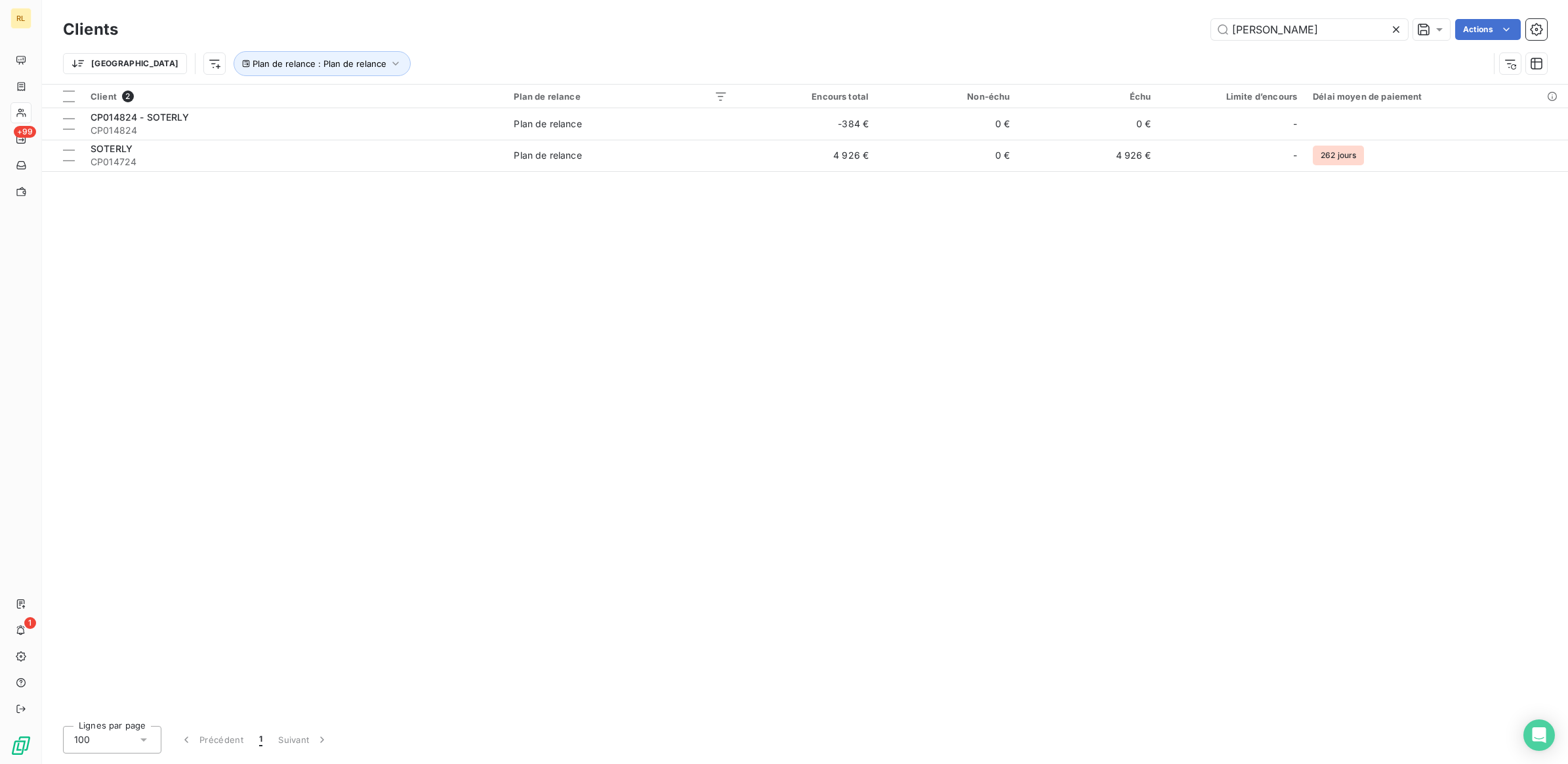
drag, startPoint x: 1277, startPoint y: 38, endPoint x: 1153, endPoint y: 28, distance: 124.4
click at [1153, 28] on div "[PERSON_NAME] Actions" at bounding box center [840, 29] width 1413 height 21
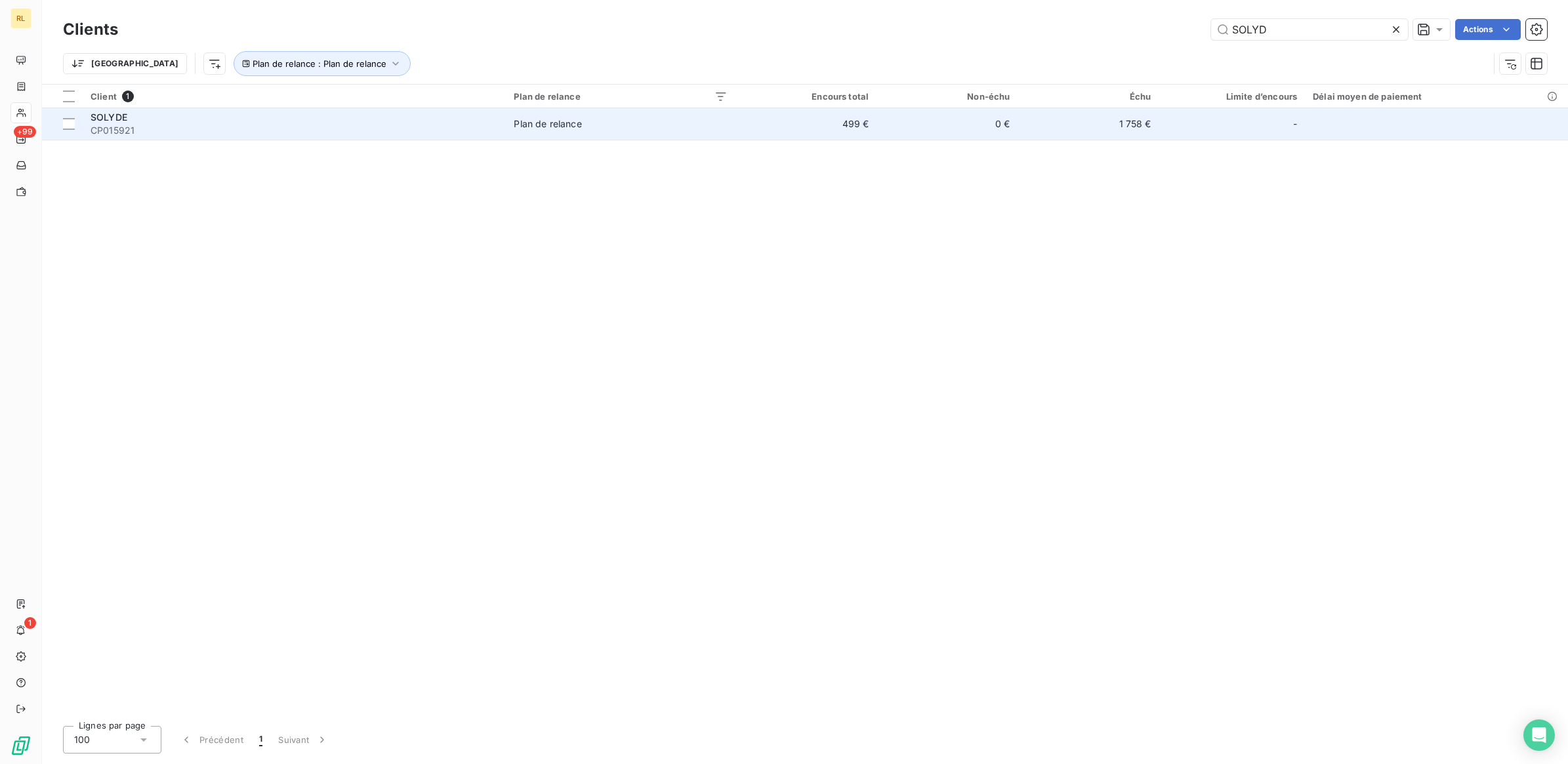
type input "SOLYD"
click at [173, 126] on span "CP015921" at bounding box center [295, 130] width 408 height 13
